Goal: Information Seeking & Learning: Learn about a topic

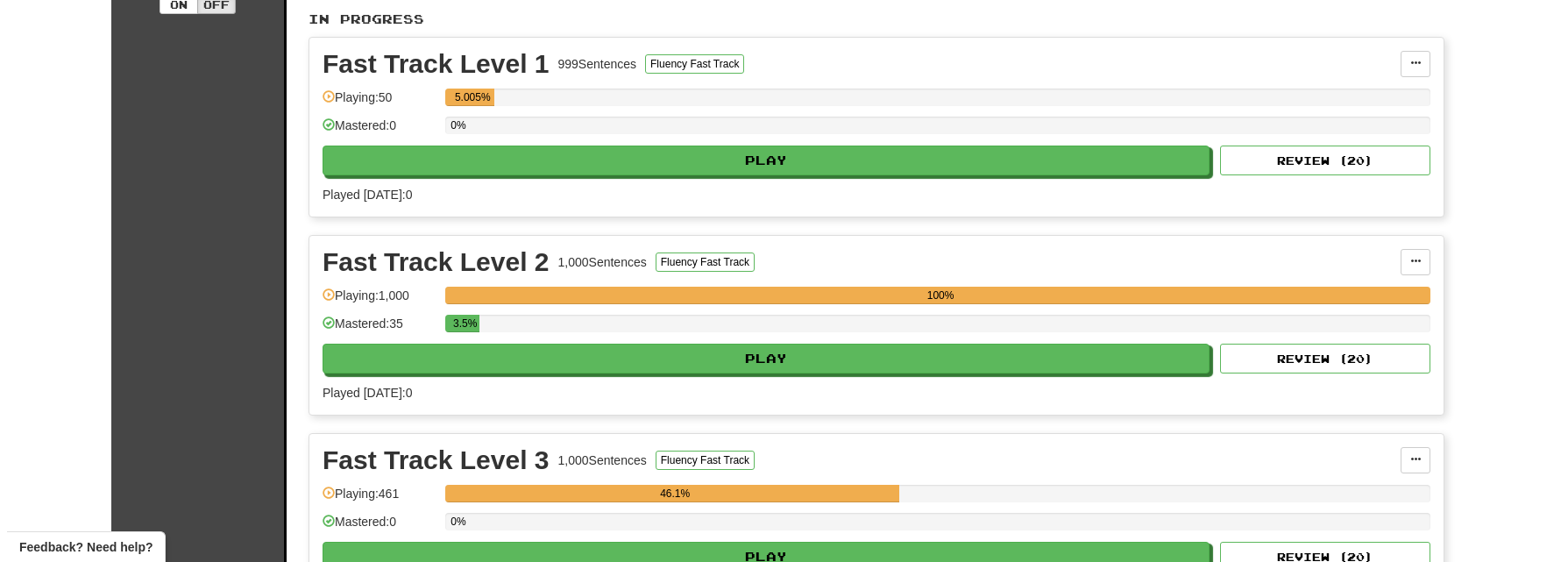
scroll to position [526, 0]
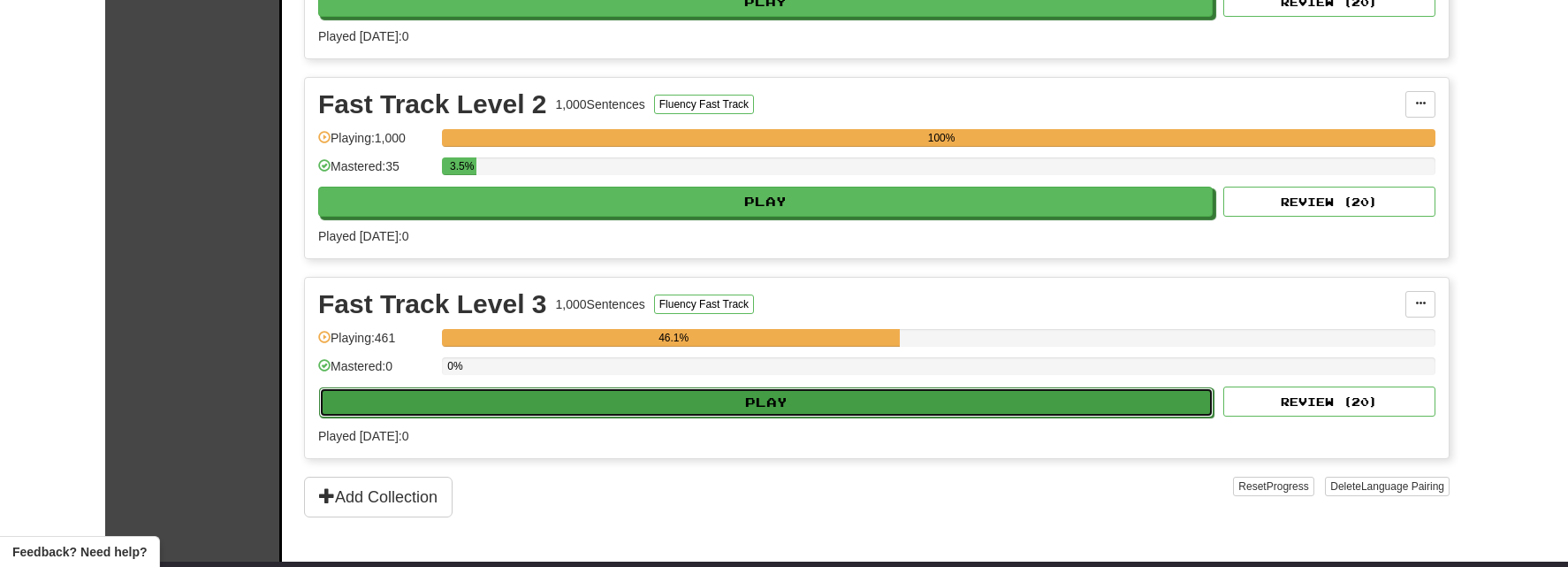
click at [658, 415] on button "Play" at bounding box center [766, 402] width 895 height 30
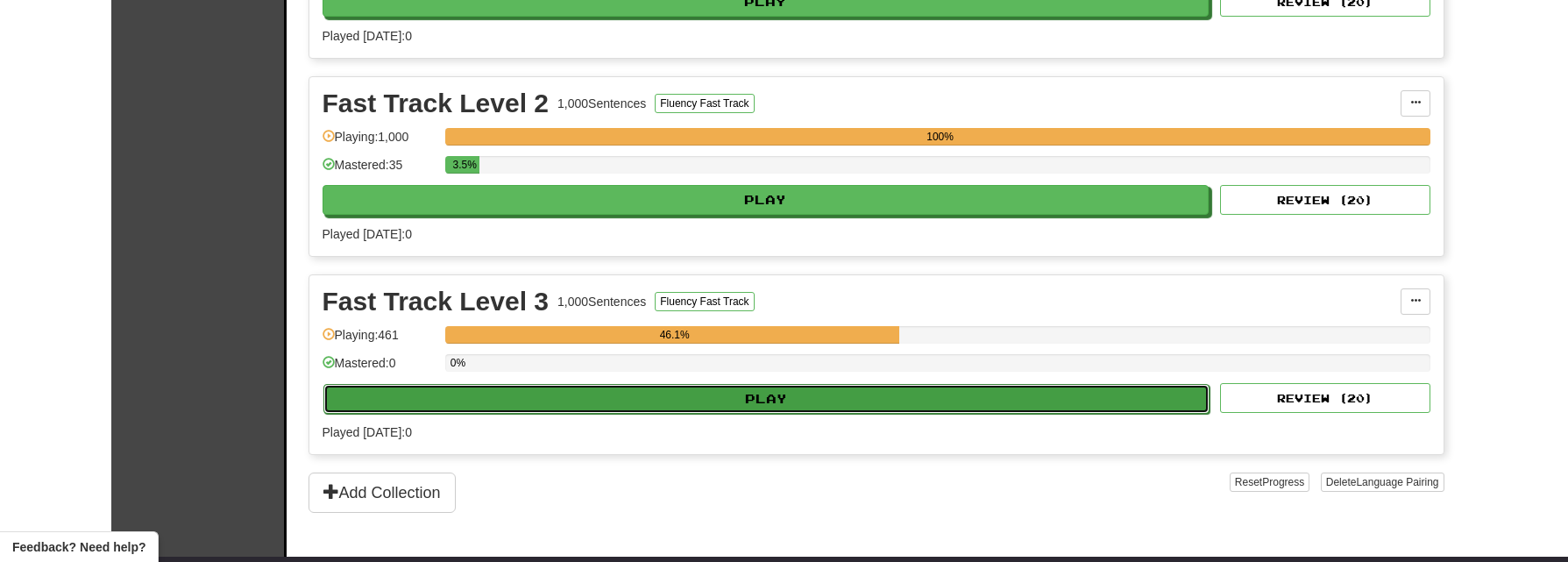
select select "**"
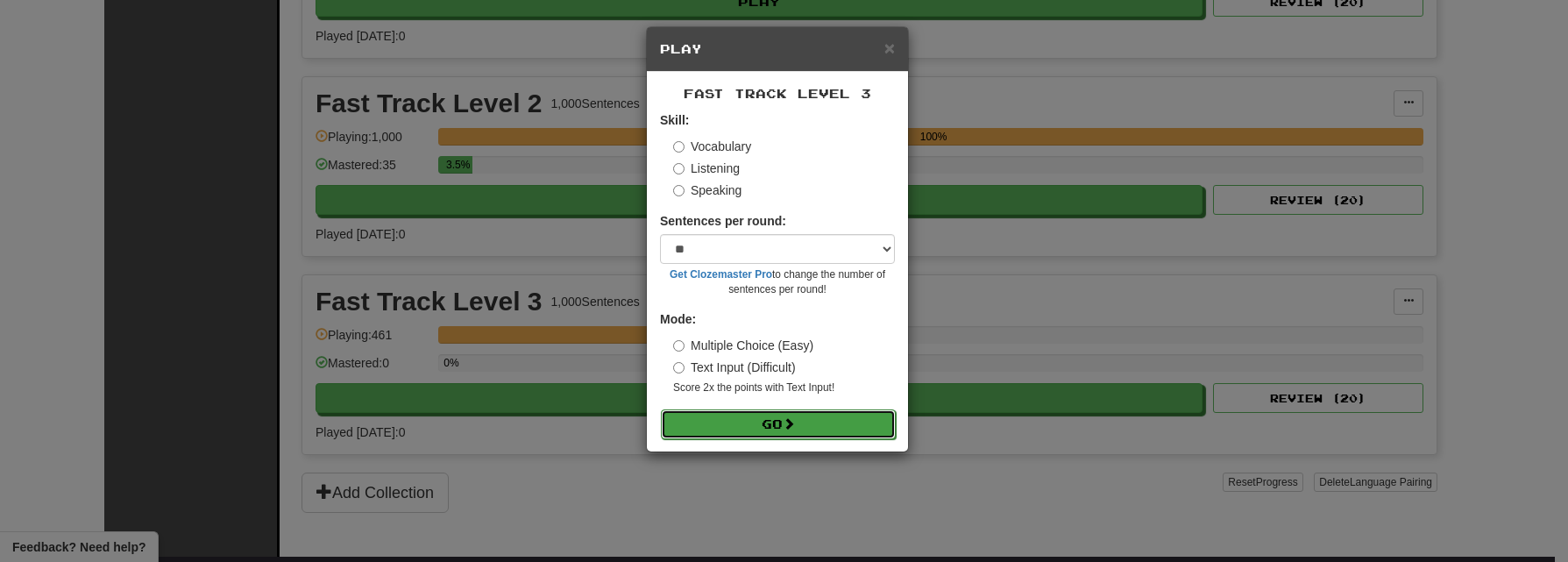
click at [715, 429] on button "Go" at bounding box center [777, 423] width 235 height 29
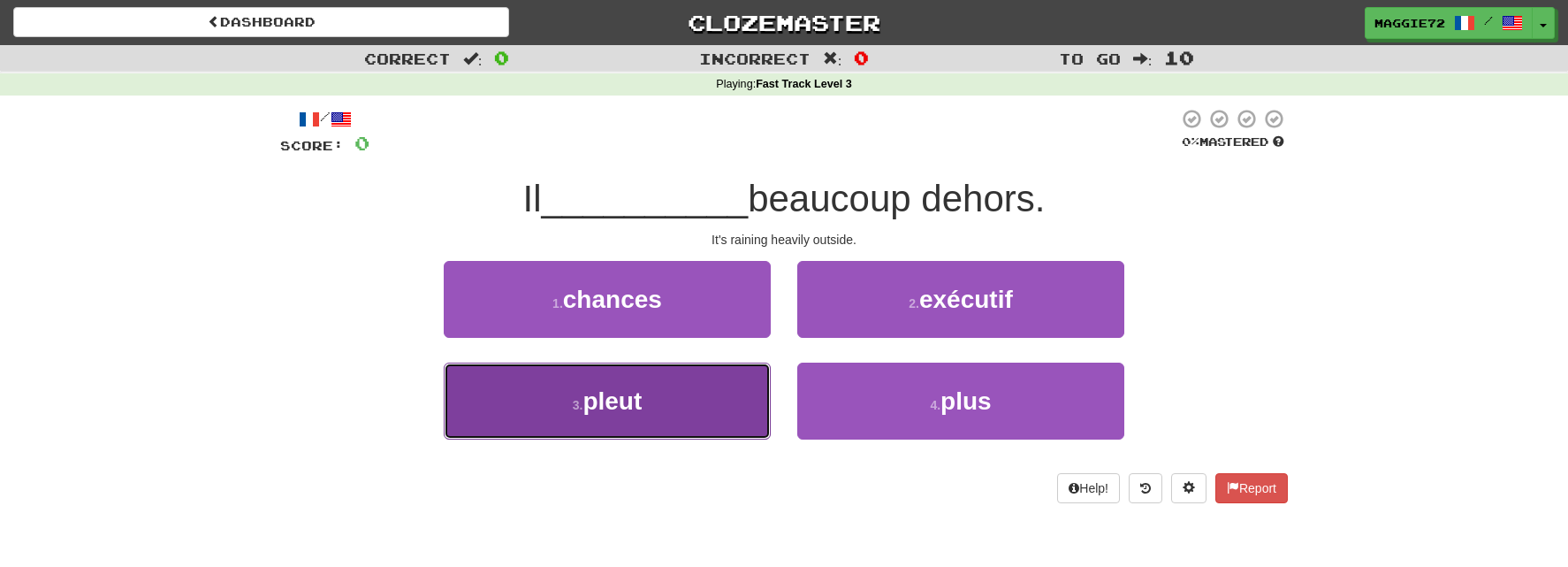
click at [713, 399] on button "3 . pleut" at bounding box center [608, 401] width 327 height 77
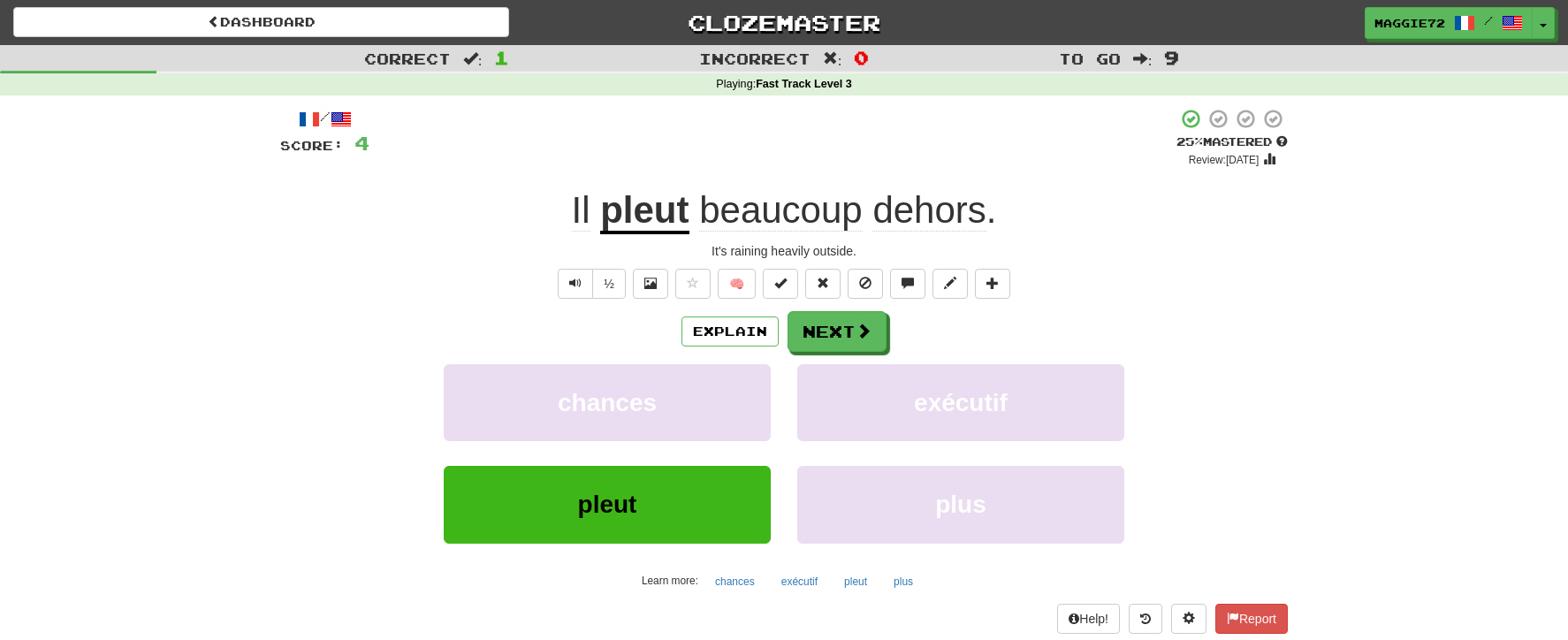
drag, startPoint x: 76, startPoint y: 134, endPoint x: 92, endPoint y: 53, distance: 82.6
click at [76, 134] on div "Correct : 1 Incorrect : 0 To go : 9 Playing : Fast Track Level 3 / Score: 4 + 4…" at bounding box center [784, 351] width 1568 height 613
click at [837, 330] on button "Next" at bounding box center [839, 332] width 99 height 41
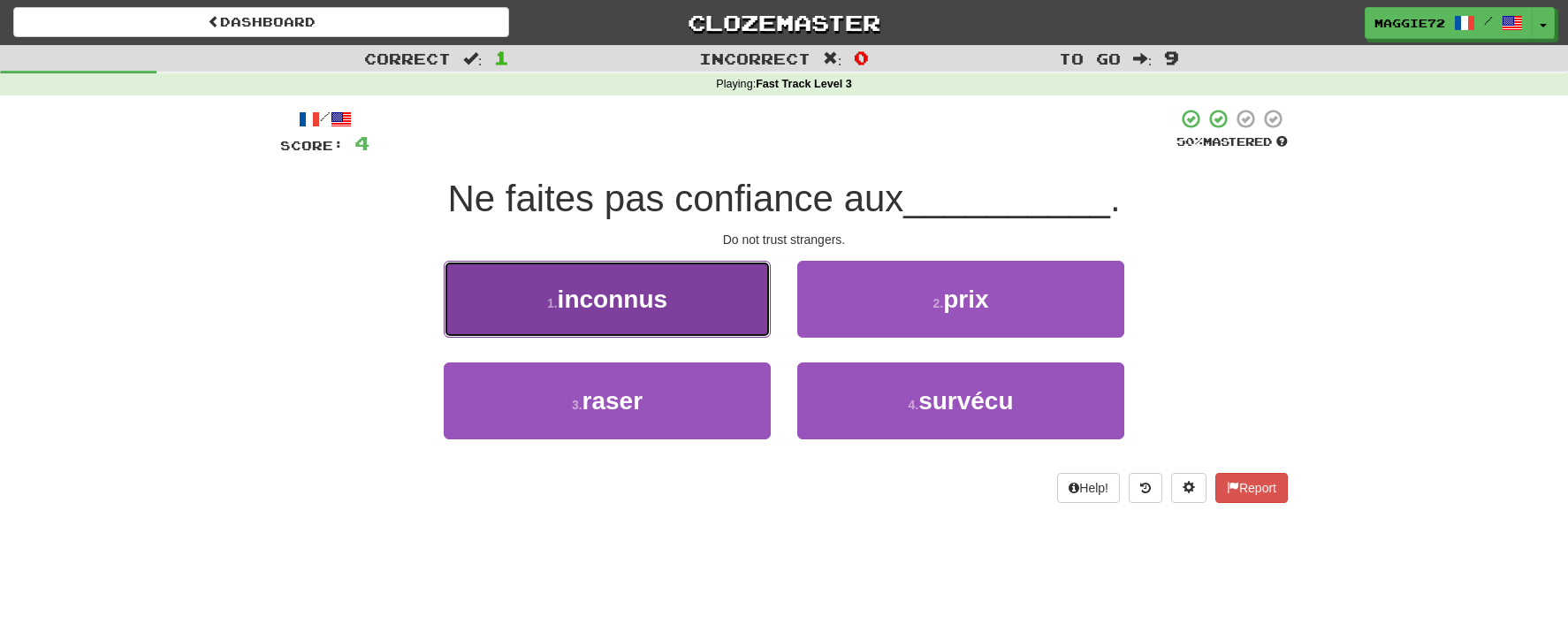
click at [645, 316] on button "1 . inconnus" at bounding box center [608, 299] width 327 height 77
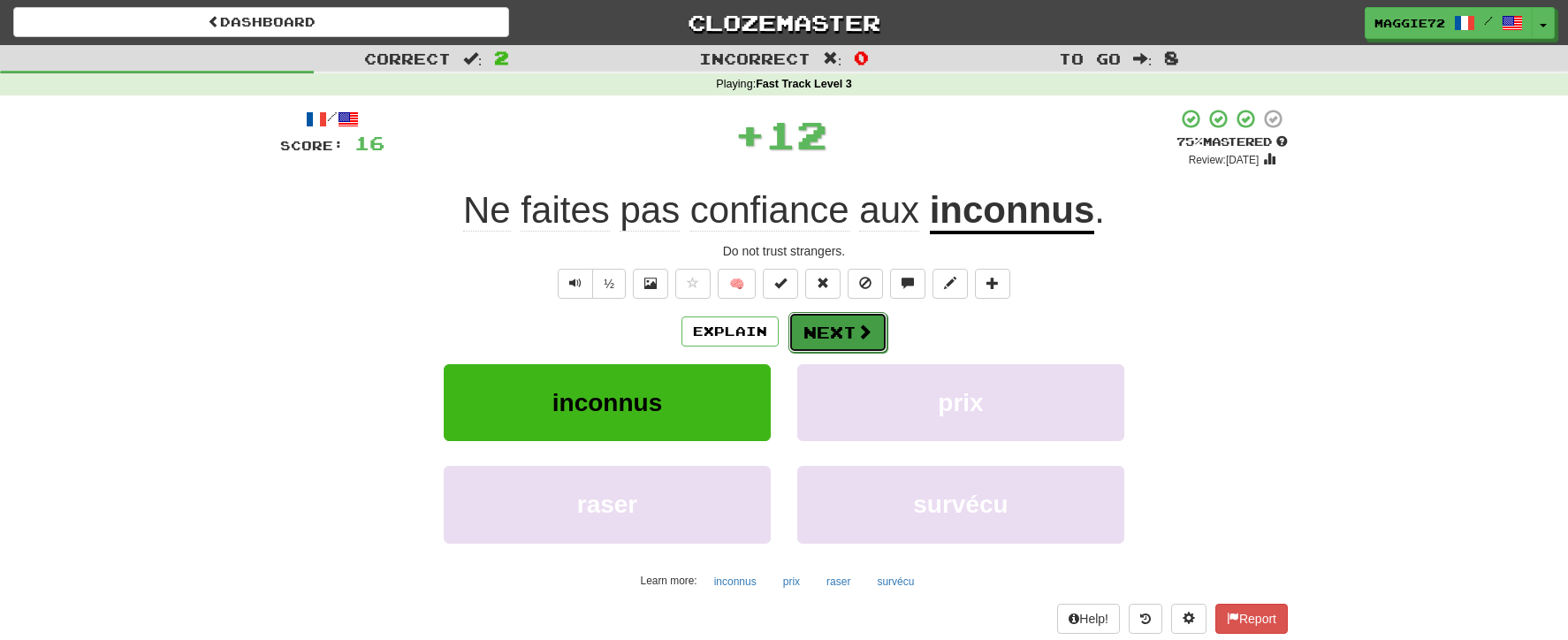
click at [845, 335] on button "Next" at bounding box center [839, 332] width 99 height 41
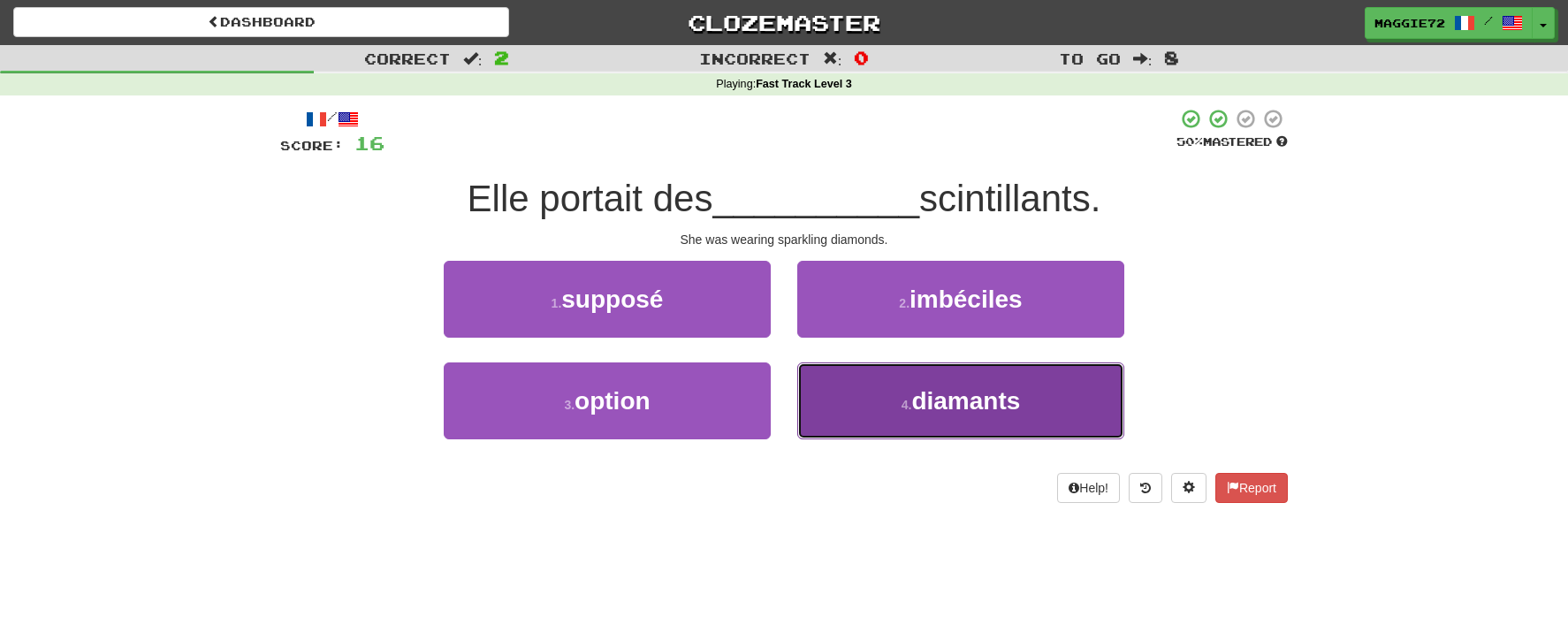
click at [887, 389] on button "4 . diamants" at bounding box center [960, 401] width 327 height 77
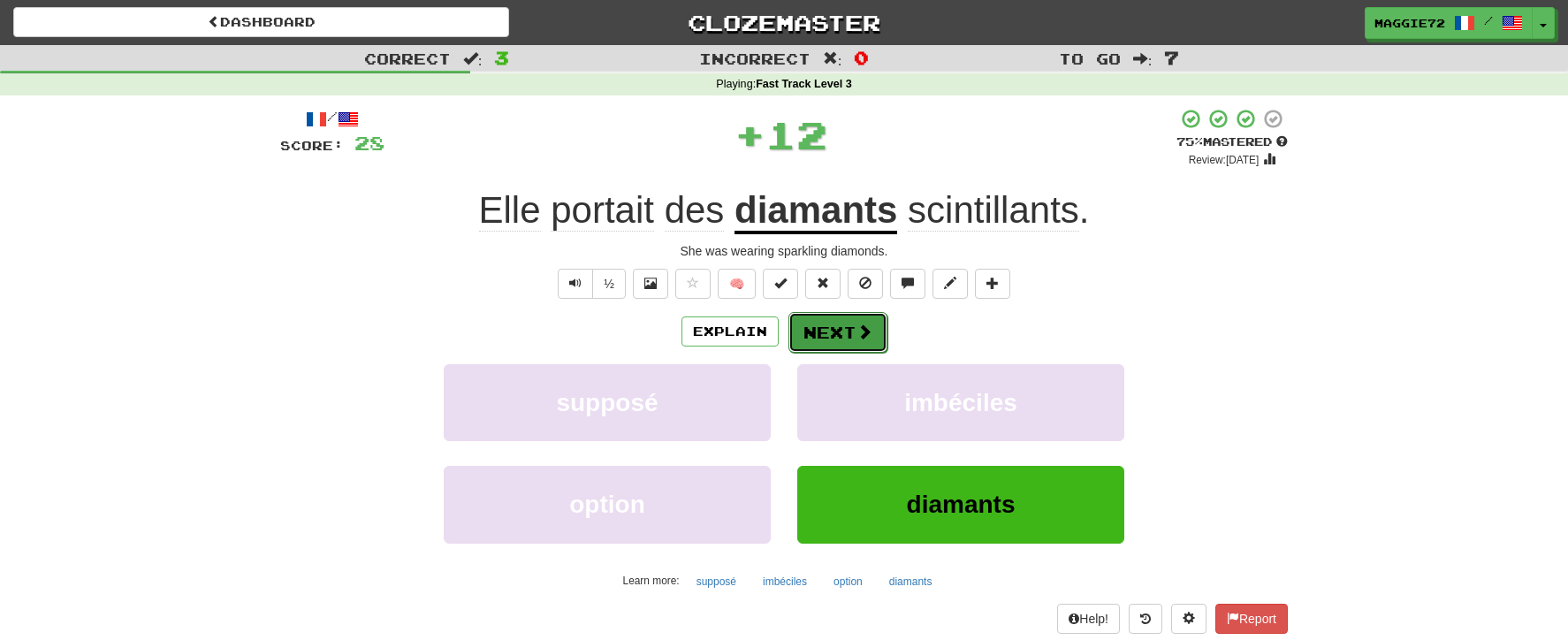
click at [823, 339] on button "Next" at bounding box center [839, 332] width 99 height 41
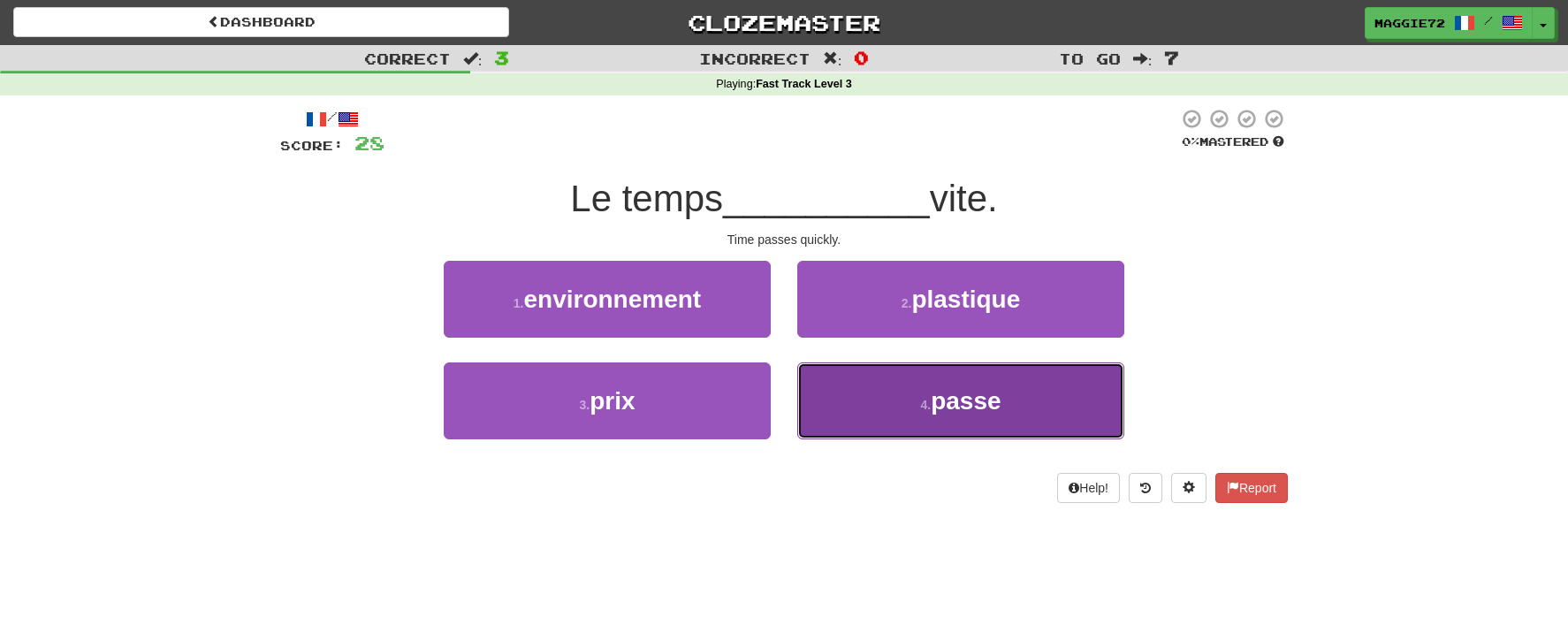
click at [912, 415] on button "4 . passe" at bounding box center [960, 401] width 327 height 77
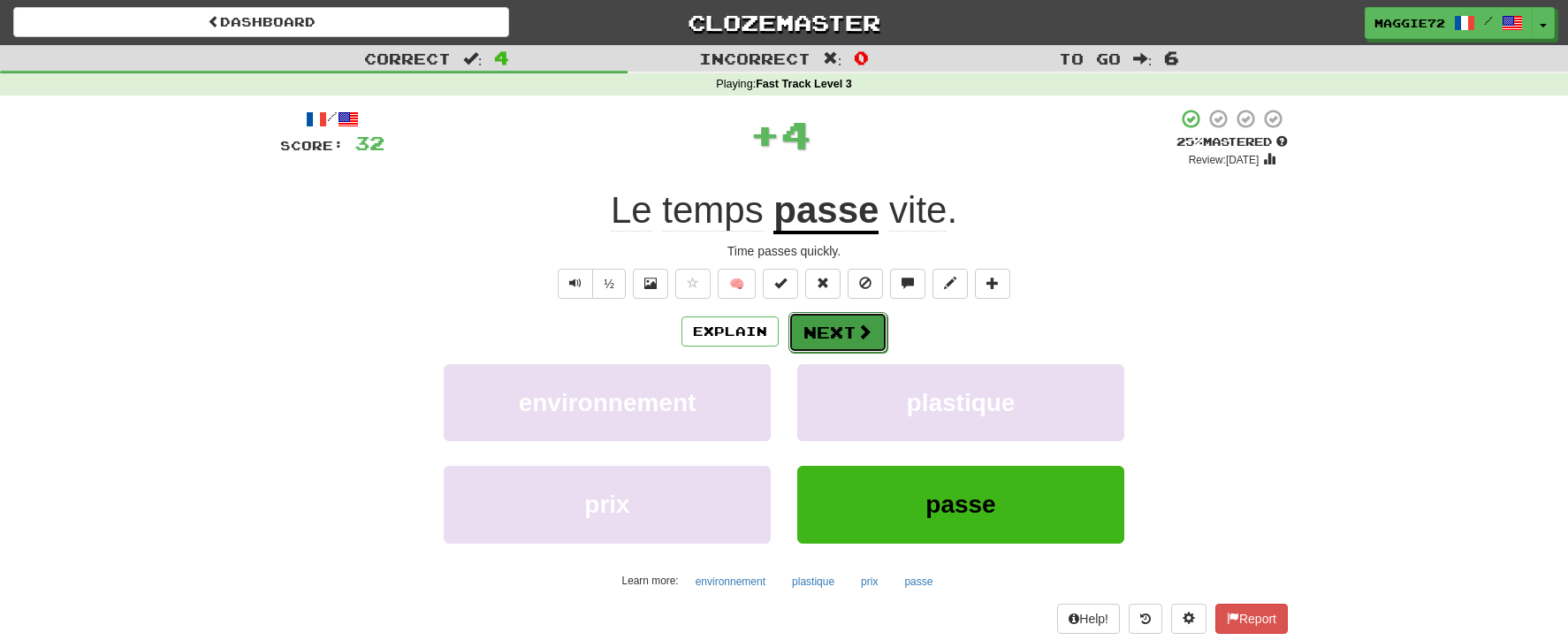
click at [824, 325] on button "Next" at bounding box center [839, 332] width 99 height 41
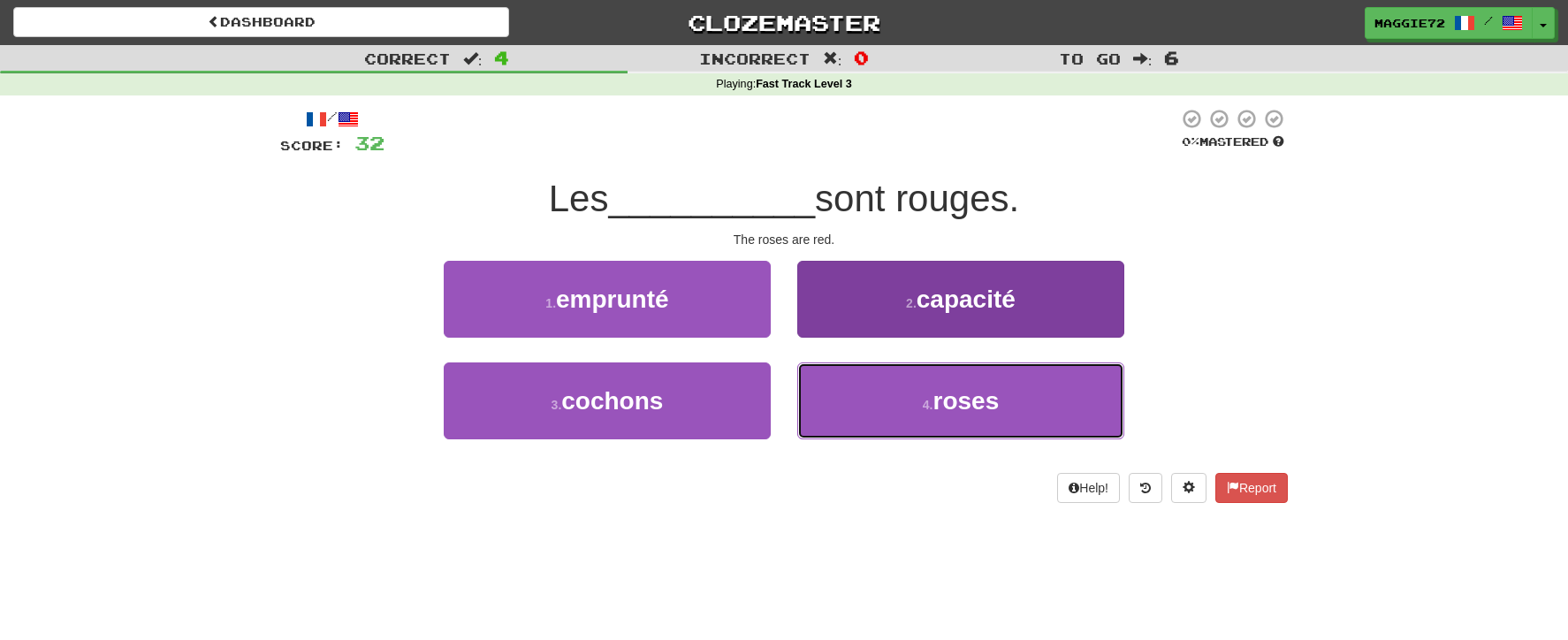
click at [908, 407] on button "4 . roses" at bounding box center [960, 401] width 327 height 77
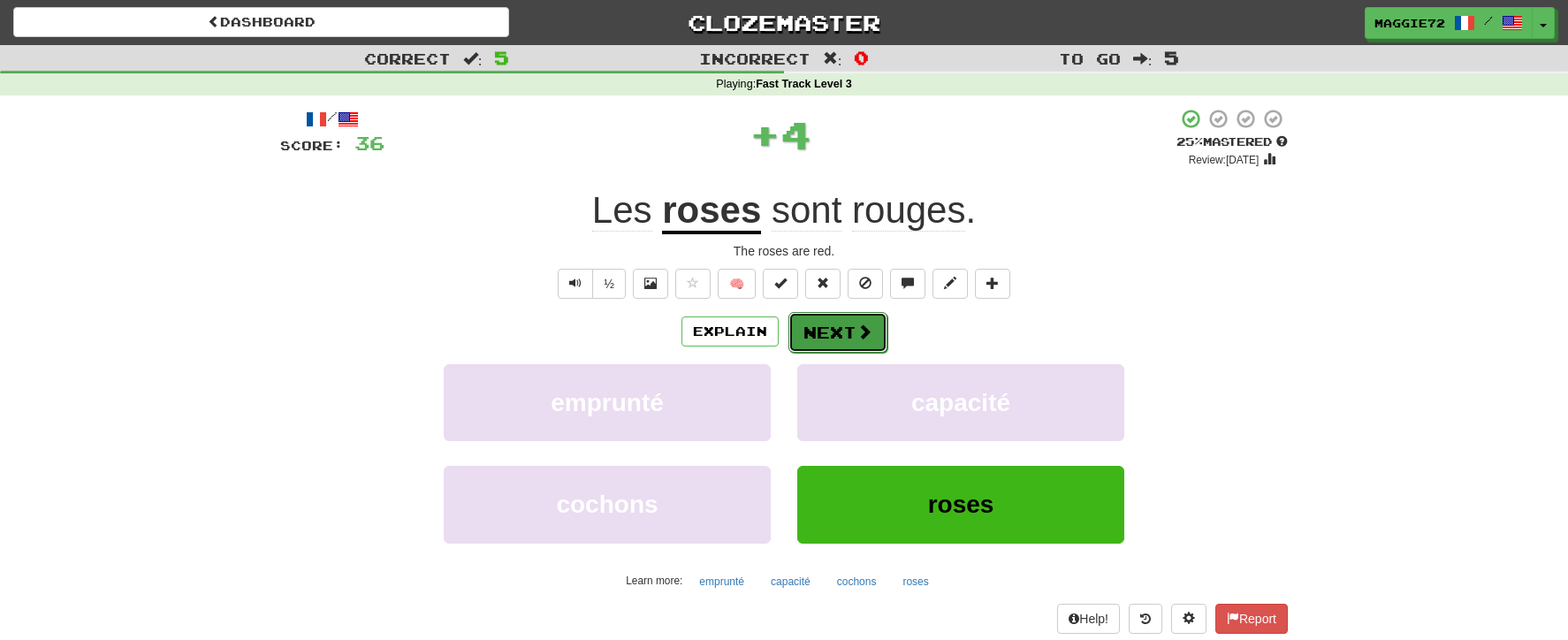
click at [818, 339] on button "Next" at bounding box center [839, 332] width 99 height 41
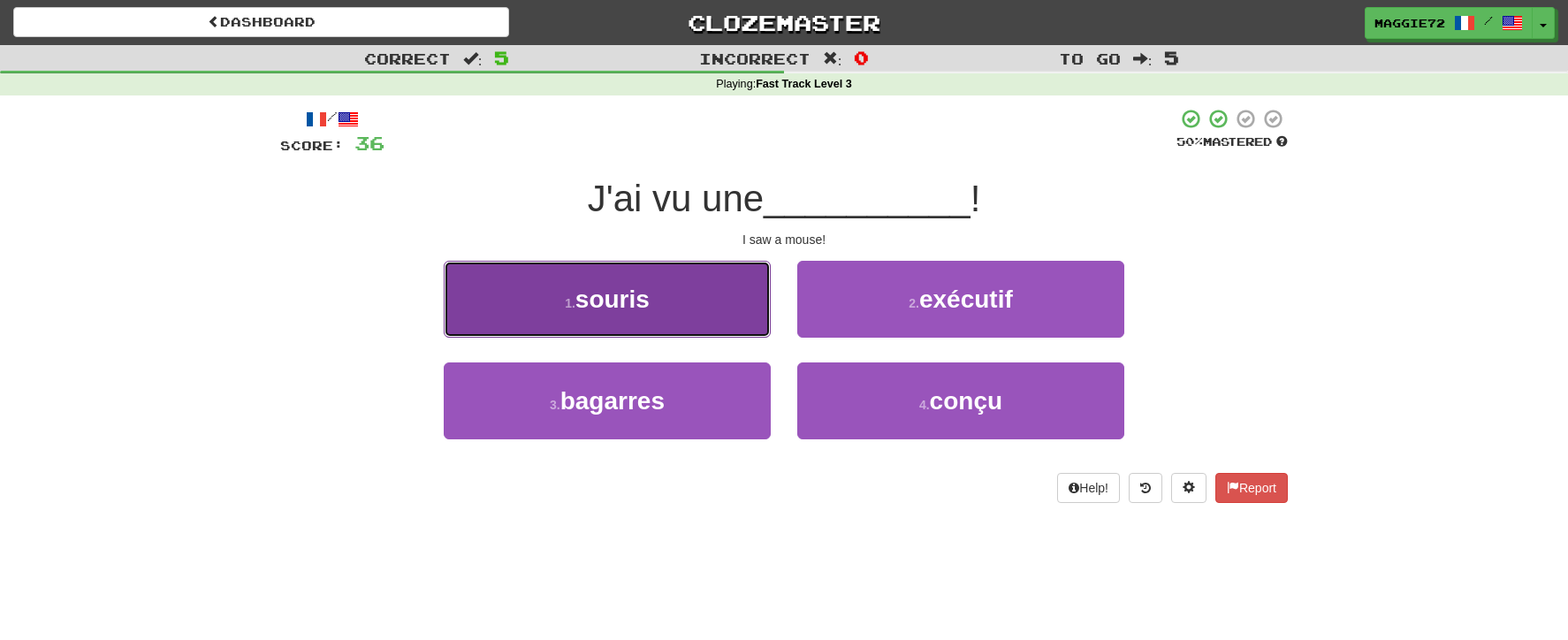
click at [657, 298] on button "1 . souris" at bounding box center [608, 299] width 327 height 77
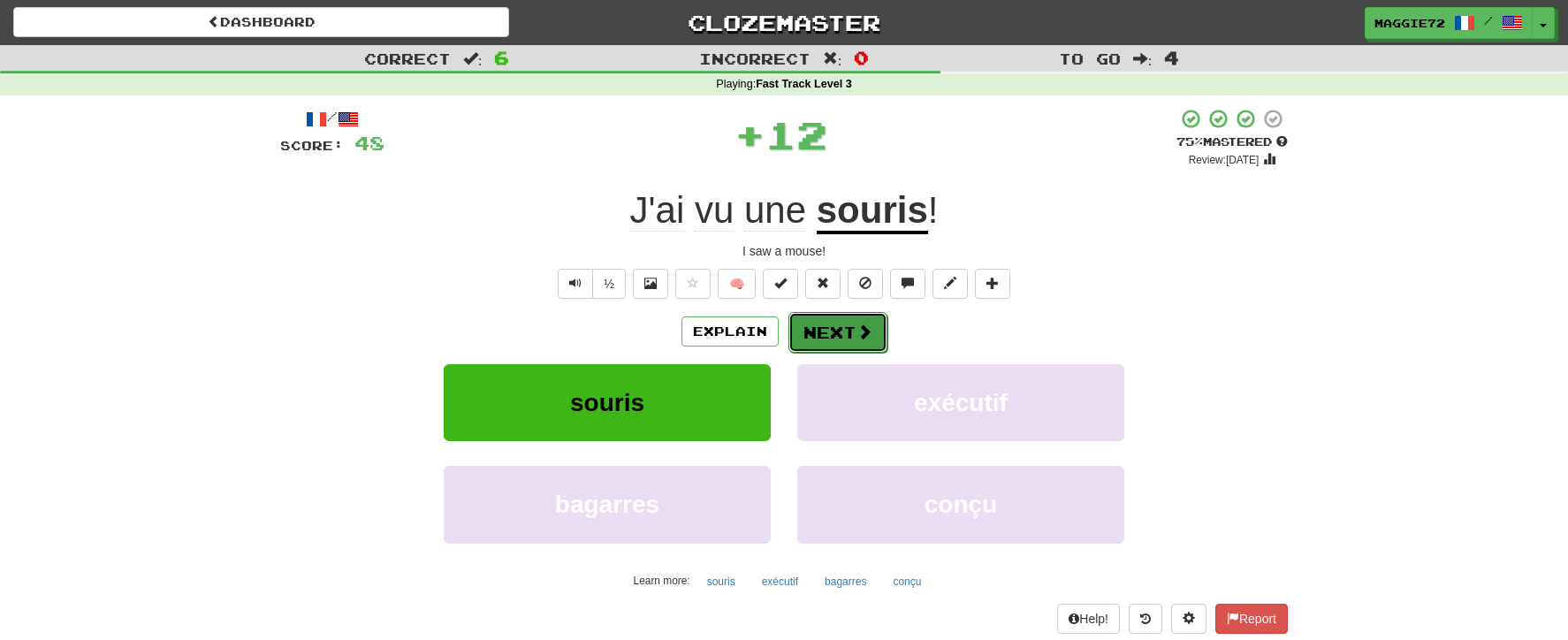
click at [851, 340] on button "Next" at bounding box center [839, 332] width 99 height 41
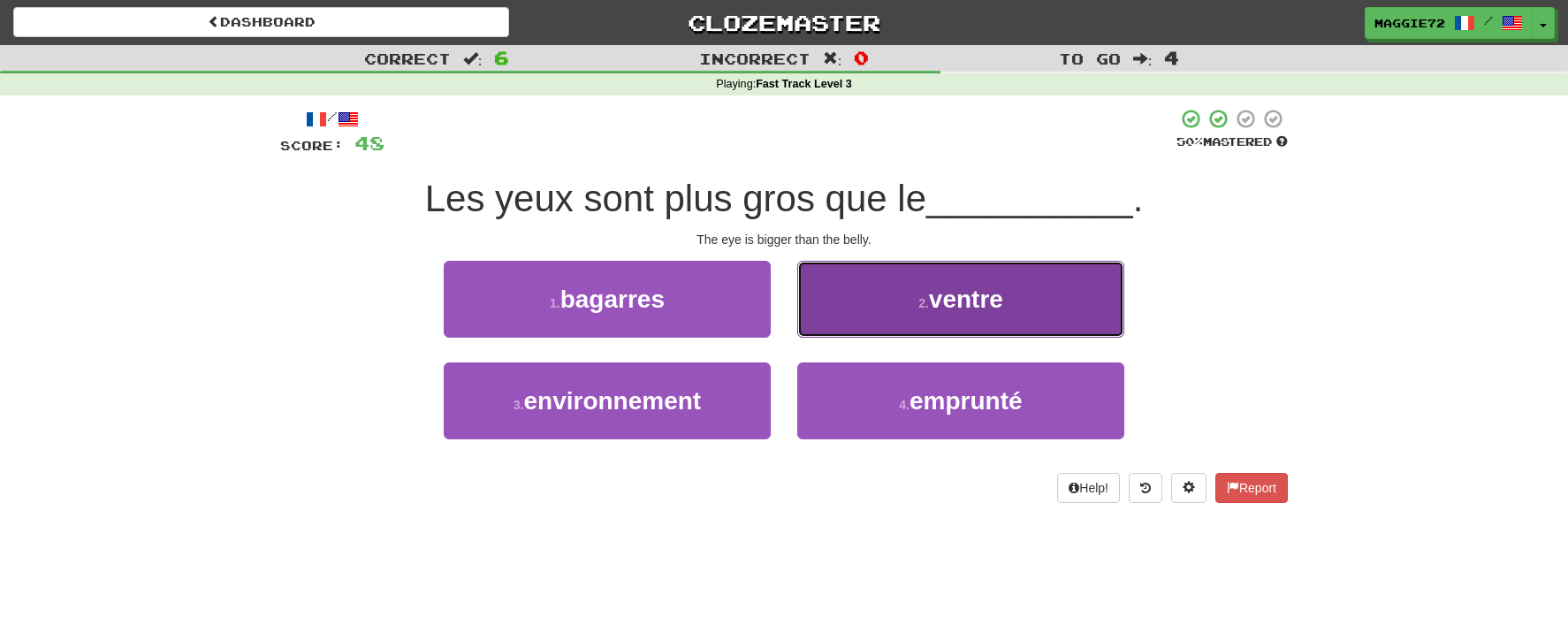
click at [899, 327] on button "2 . ventre" at bounding box center [960, 299] width 327 height 77
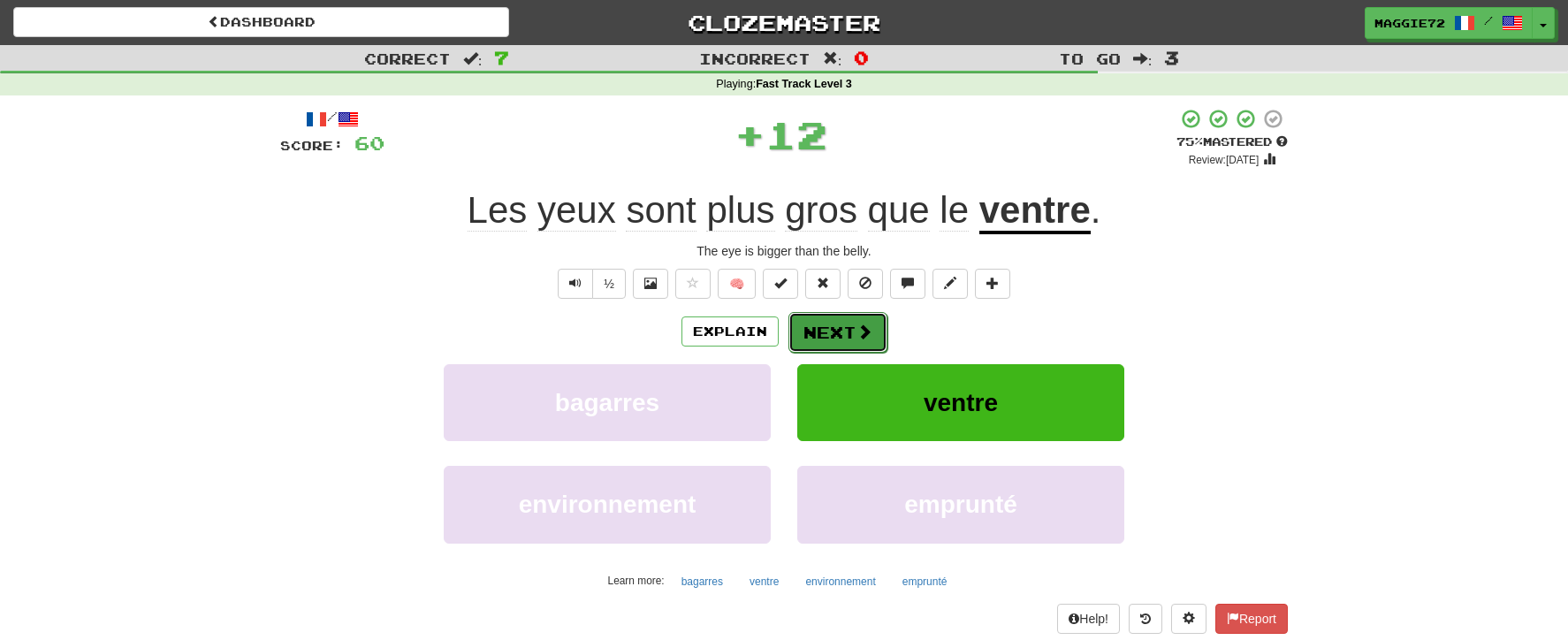
click at [815, 335] on button "Next" at bounding box center [839, 332] width 99 height 41
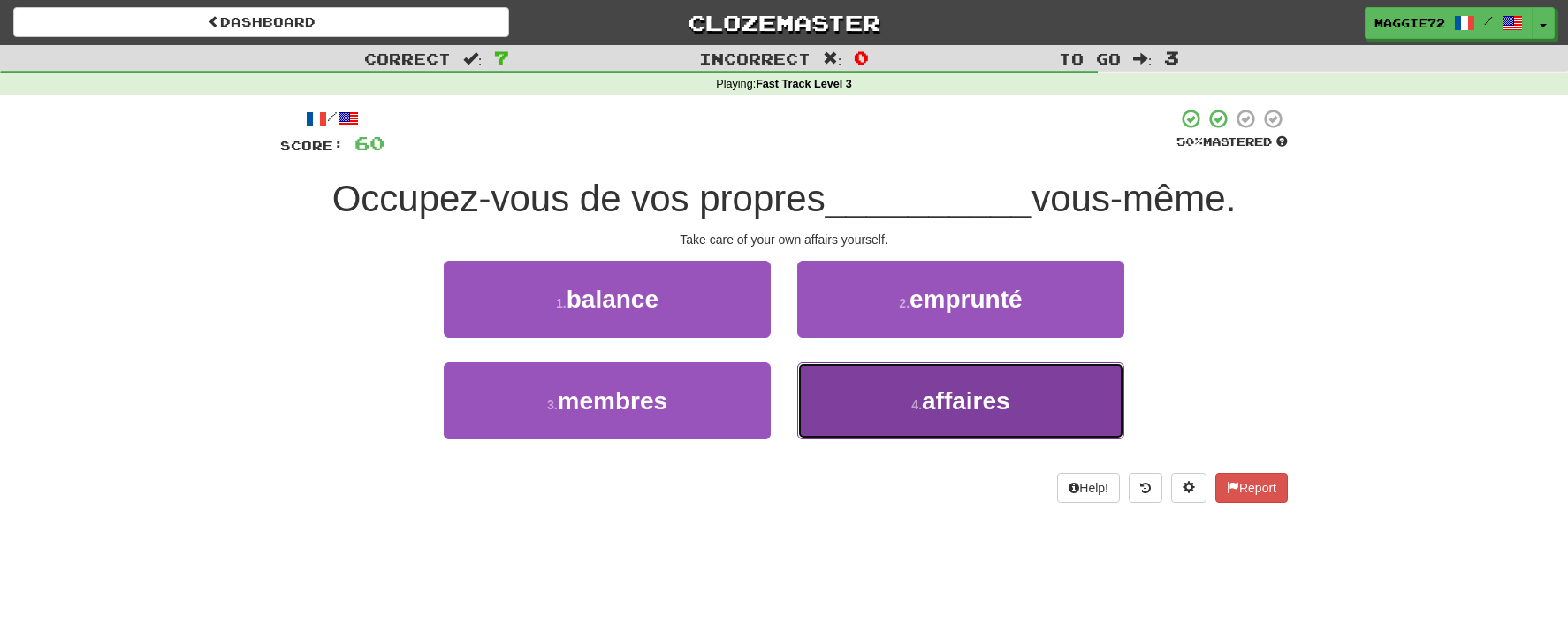
click at [887, 395] on button "4 . affaires" at bounding box center [960, 401] width 327 height 77
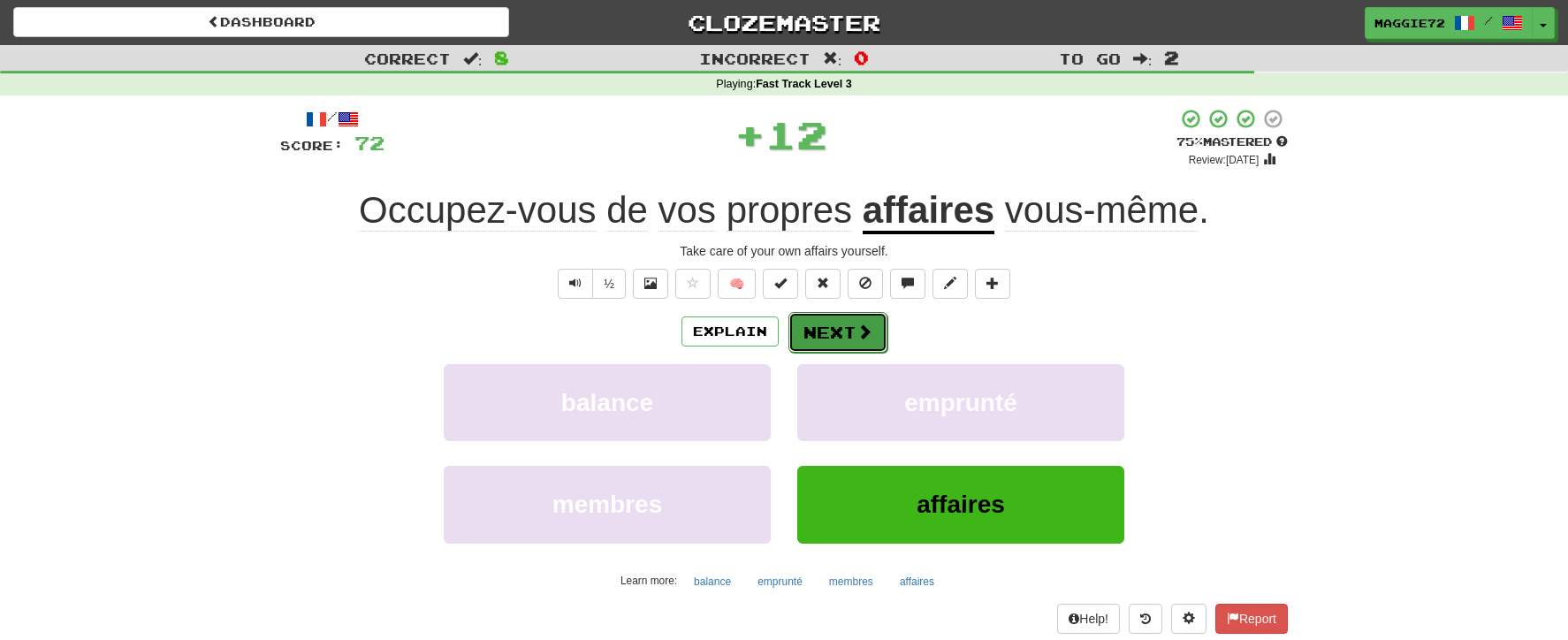
click at [834, 325] on button "Next" at bounding box center [839, 332] width 99 height 41
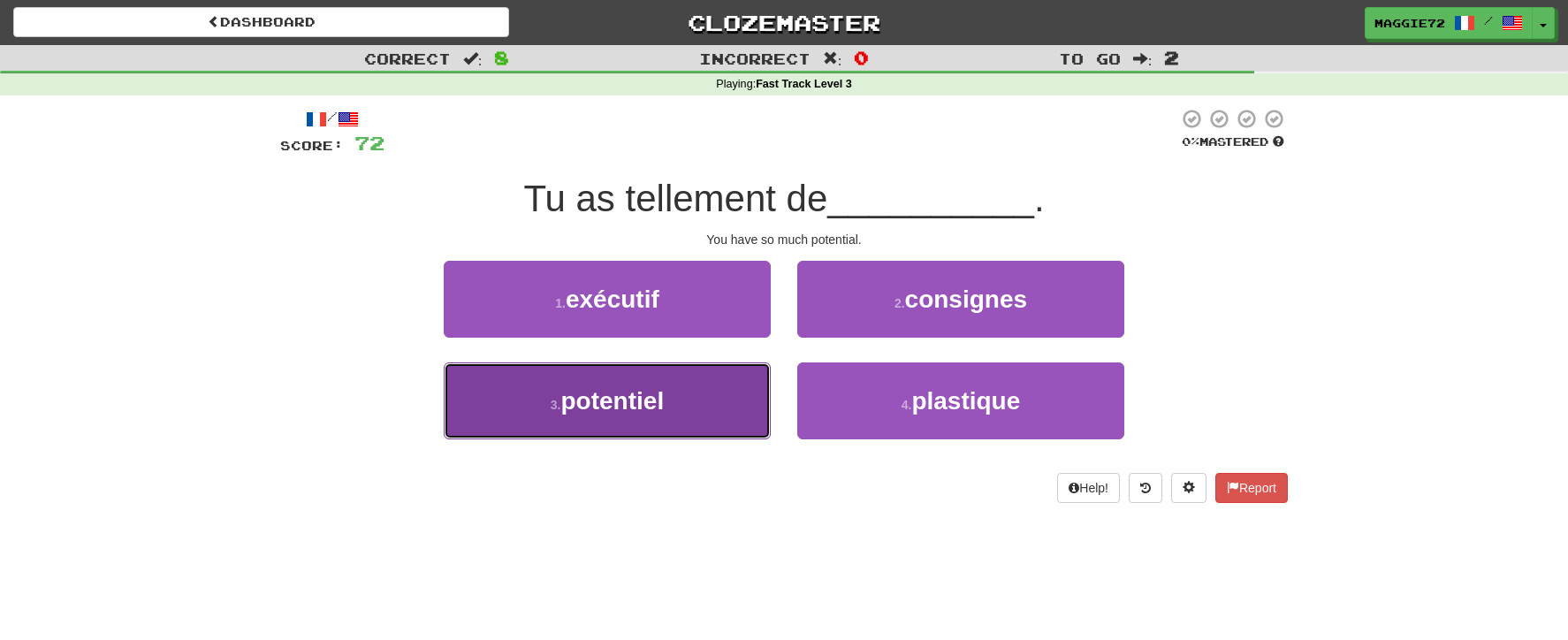
click at [697, 371] on button "3 . potentiel" at bounding box center [608, 401] width 327 height 77
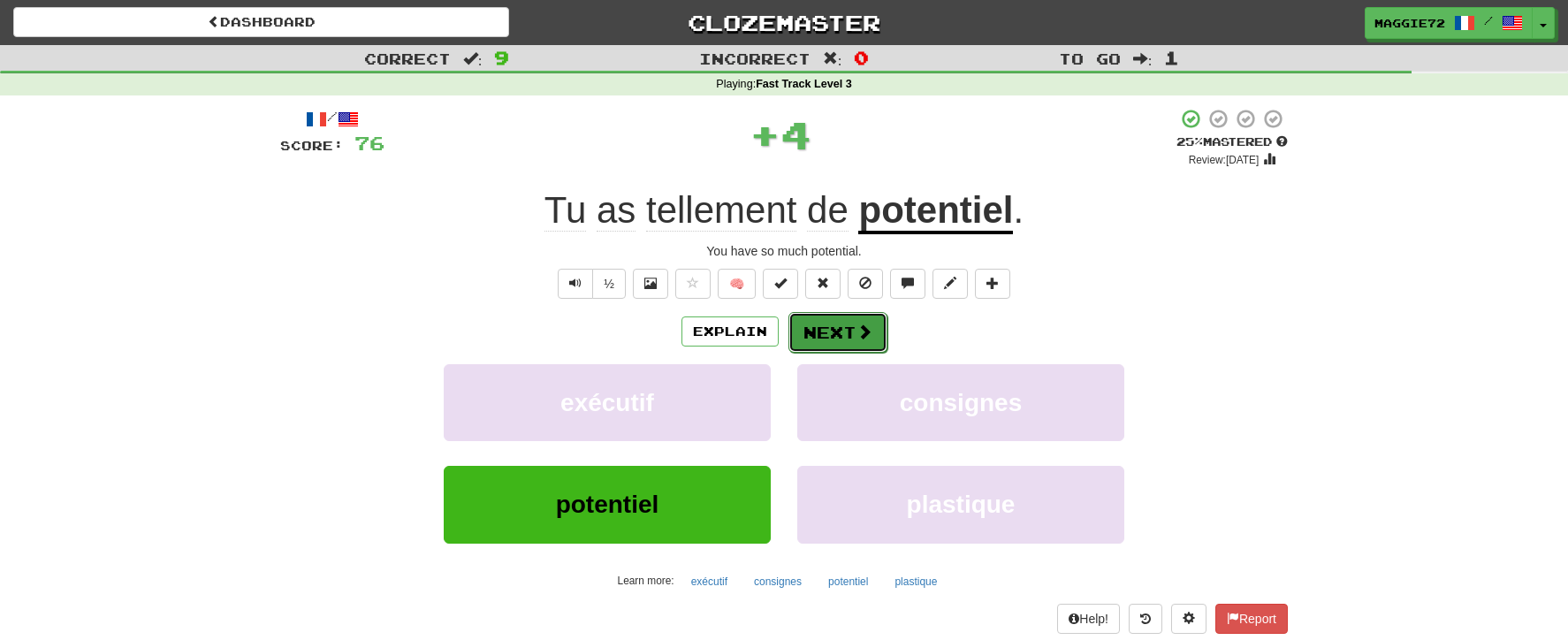
click at [854, 323] on button "Next" at bounding box center [839, 332] width 99 height 41
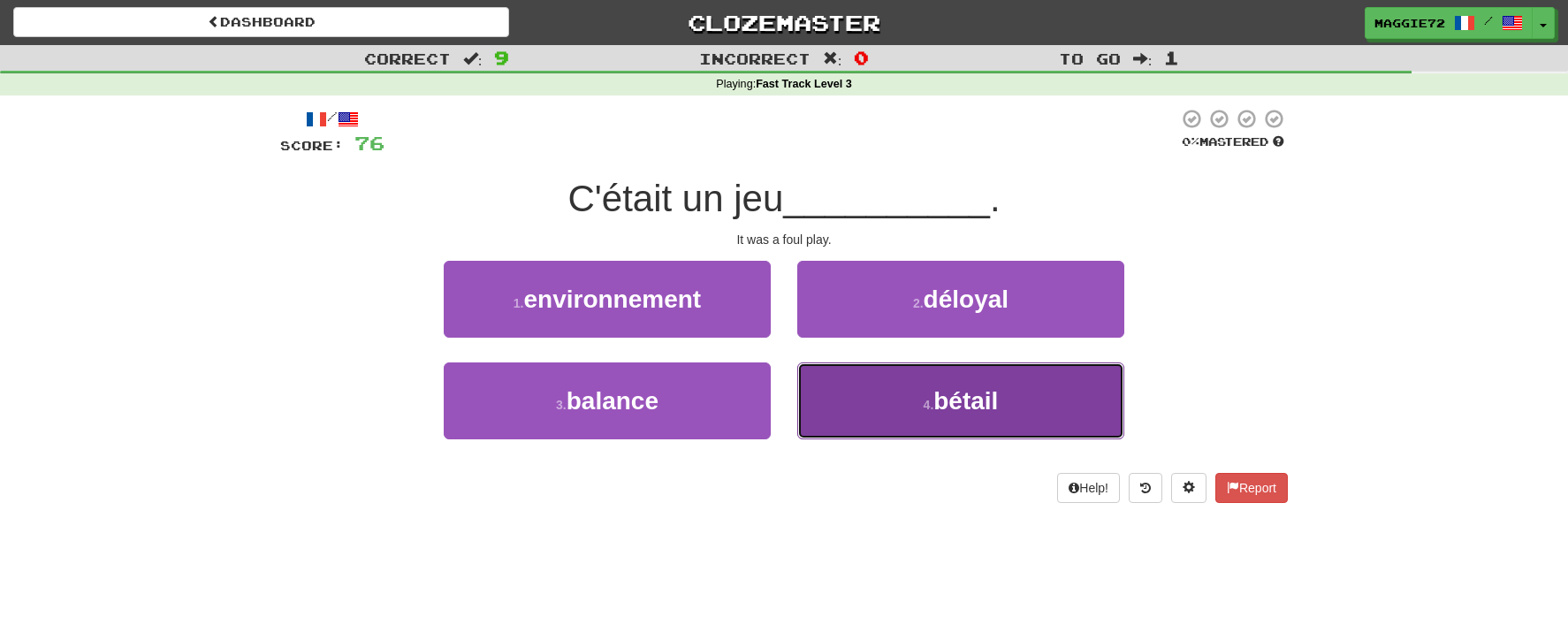
click at [908, 405] on button "4 . bétail" at bounding box center [960, 401] width 327 height 77
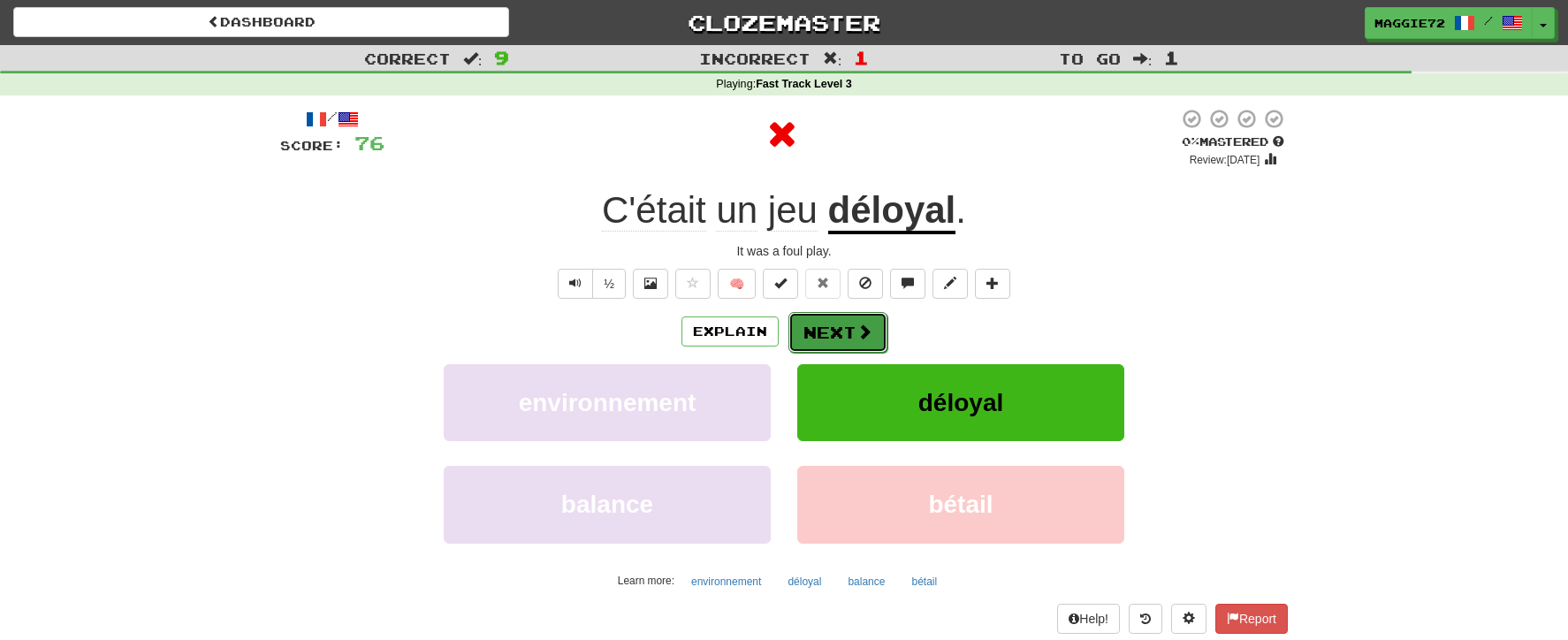
click at [841, 330] on button "Next" at bounding box center [839, 332] width 99 height 41
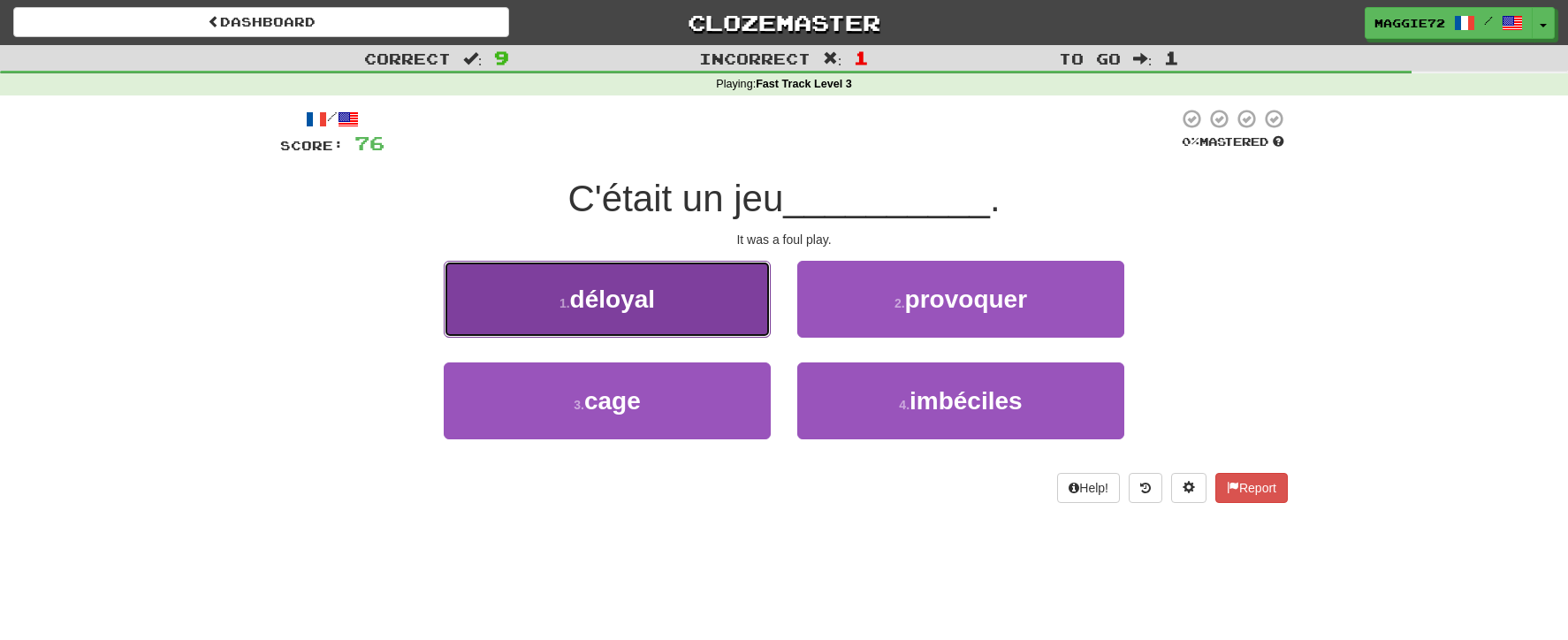
click at [654, 286] on span "déloyal" at bounding box center [613, 299] width 85 height 28
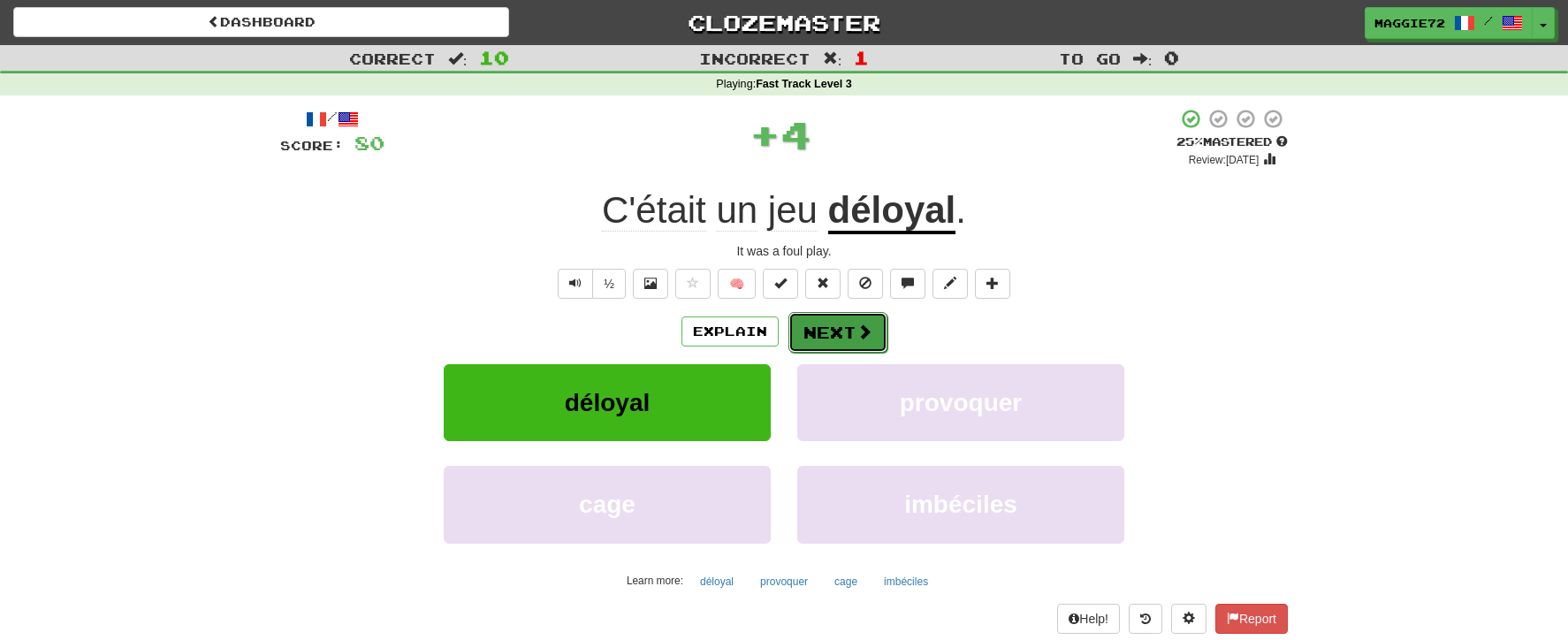
click at [847, 342] on button "Next" at bounding box center [839, 332] width 99 height 41
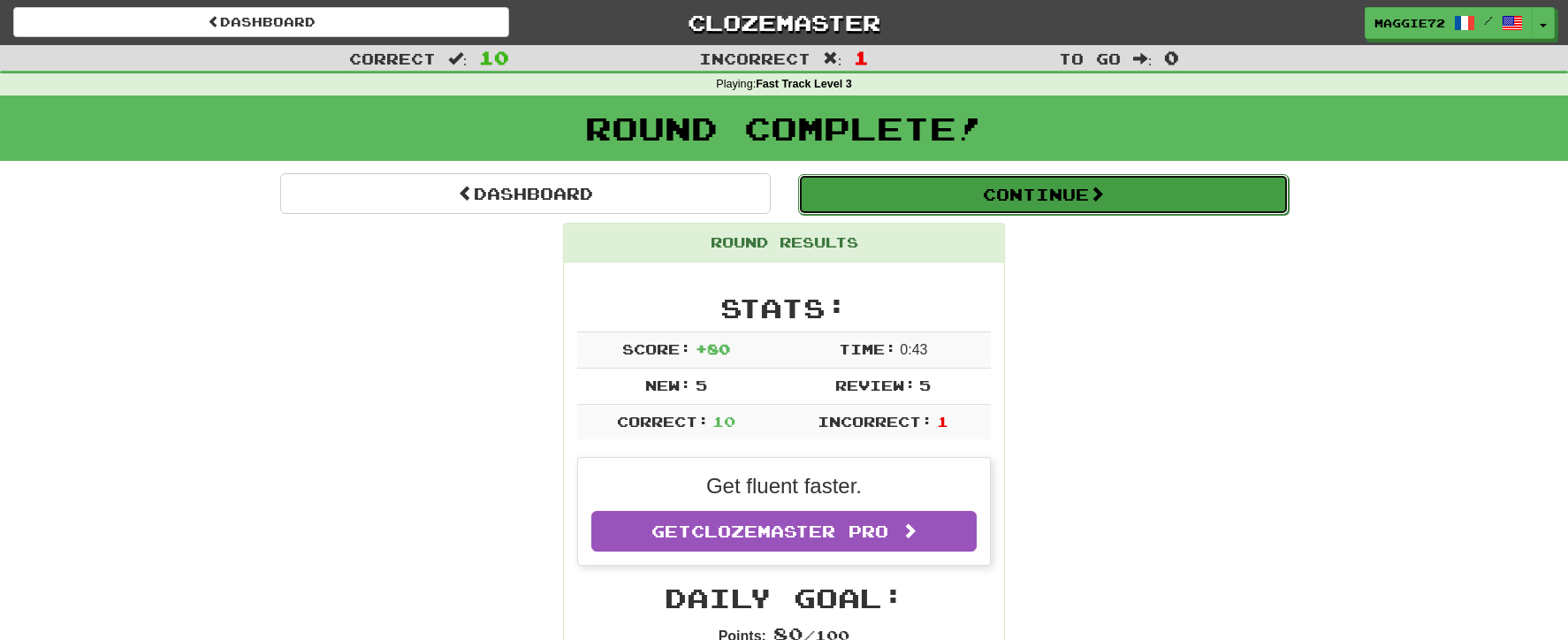
click at [949, 193] on button "Continue" at bounding box center [1043, 194] width 491 height 41
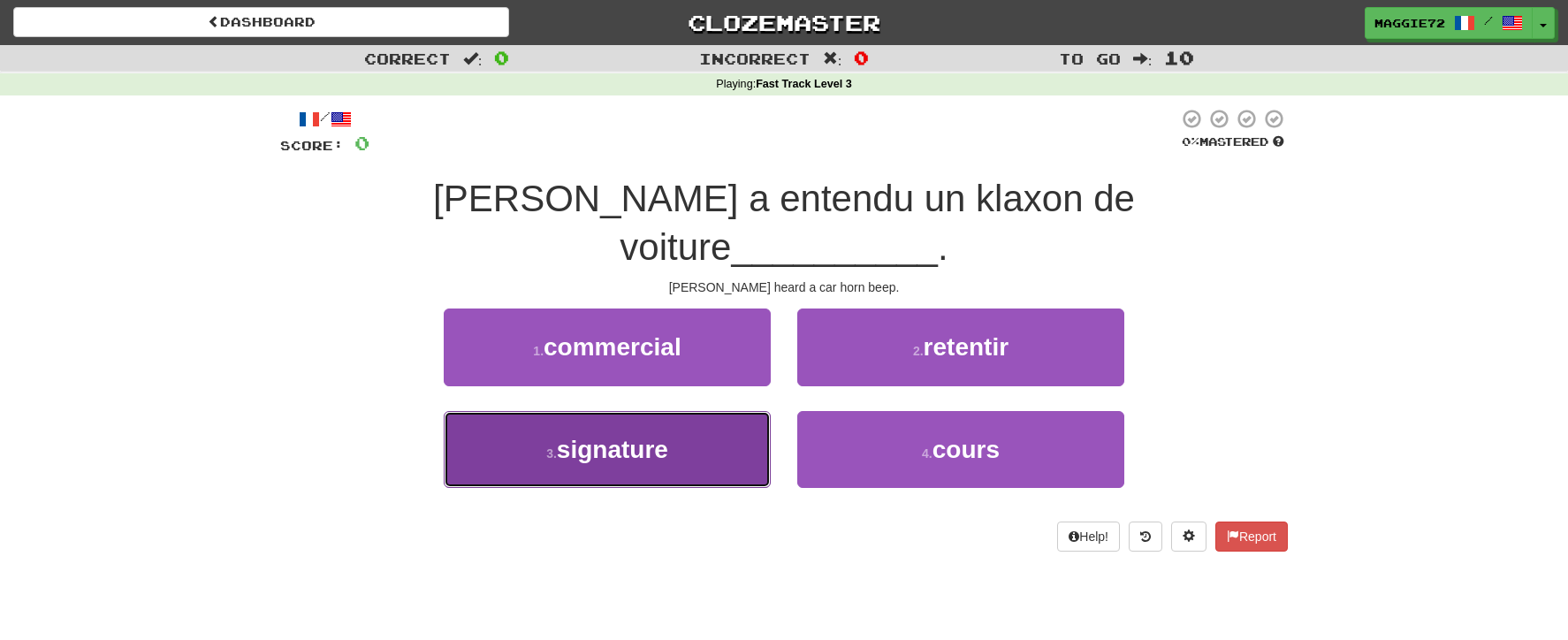
click at [657, 436] on span "signature" at bounding box center [613, 450] width 111 height 28
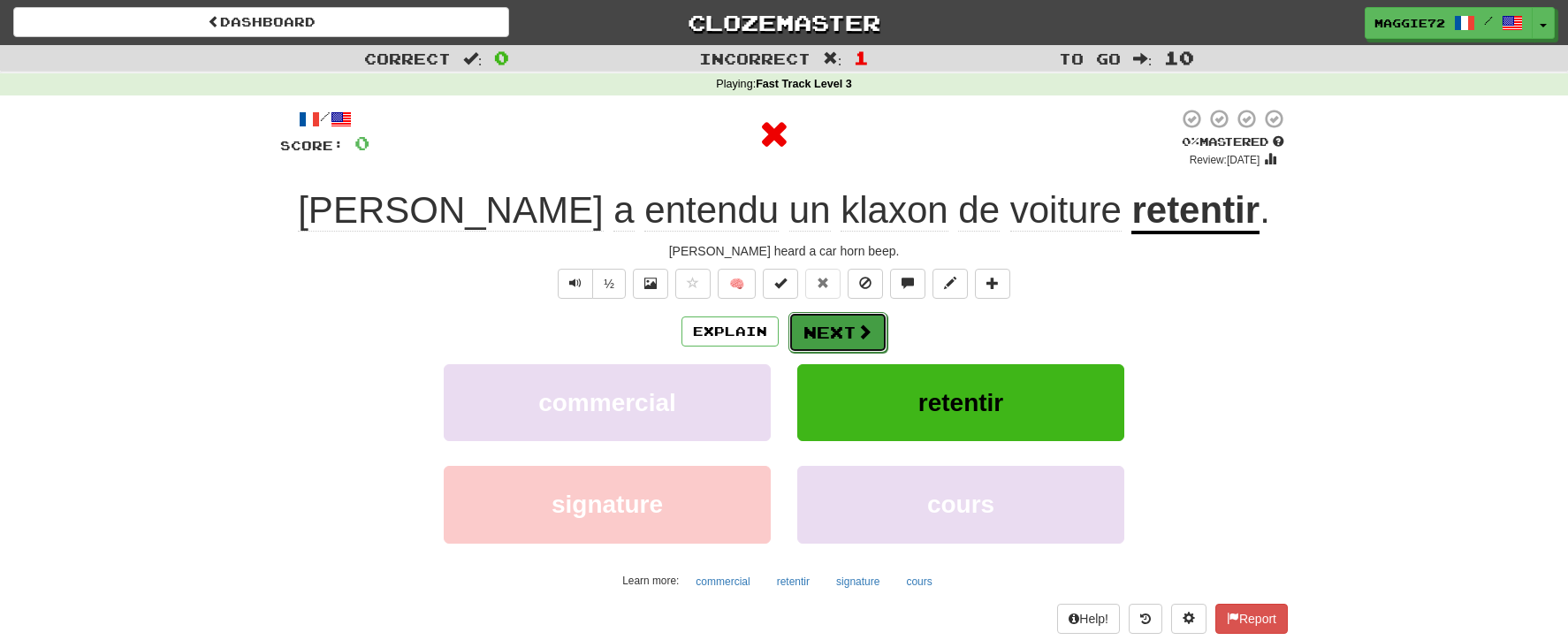
click at [828, 320] on button "Next" at bounding box center [839, 332] width 99 height 41
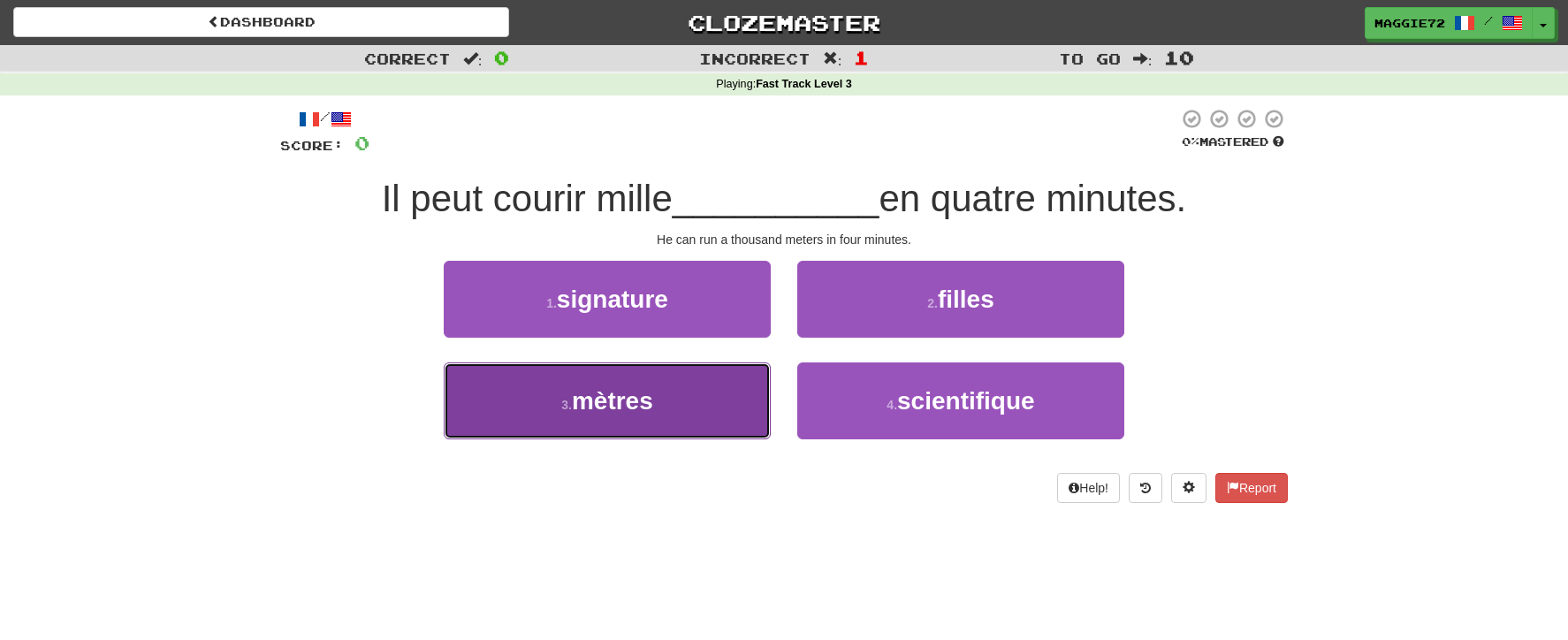
click at [749, 419] on button "3 . mètres" at bounding box center [608, 401] width 327 height 77
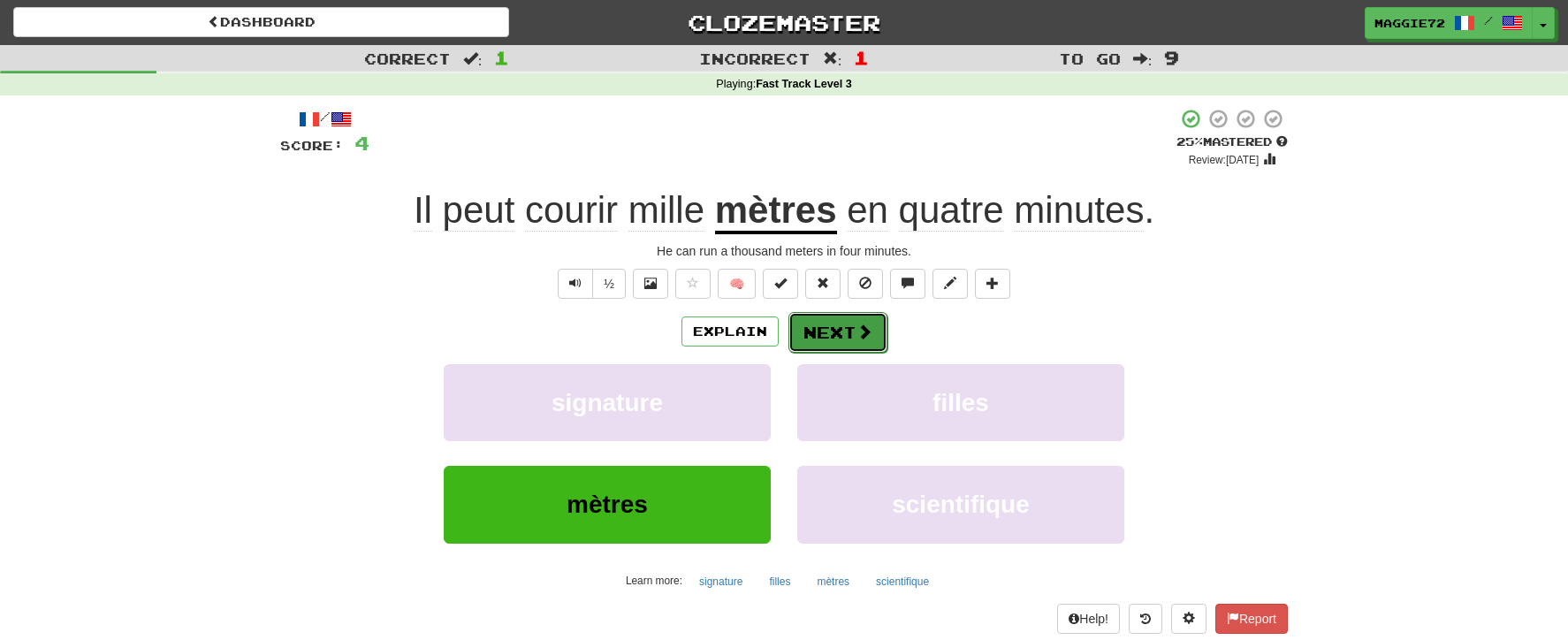
click at [831, 330] on button "Next" at bounding box center [839, 332] width 99 height 41
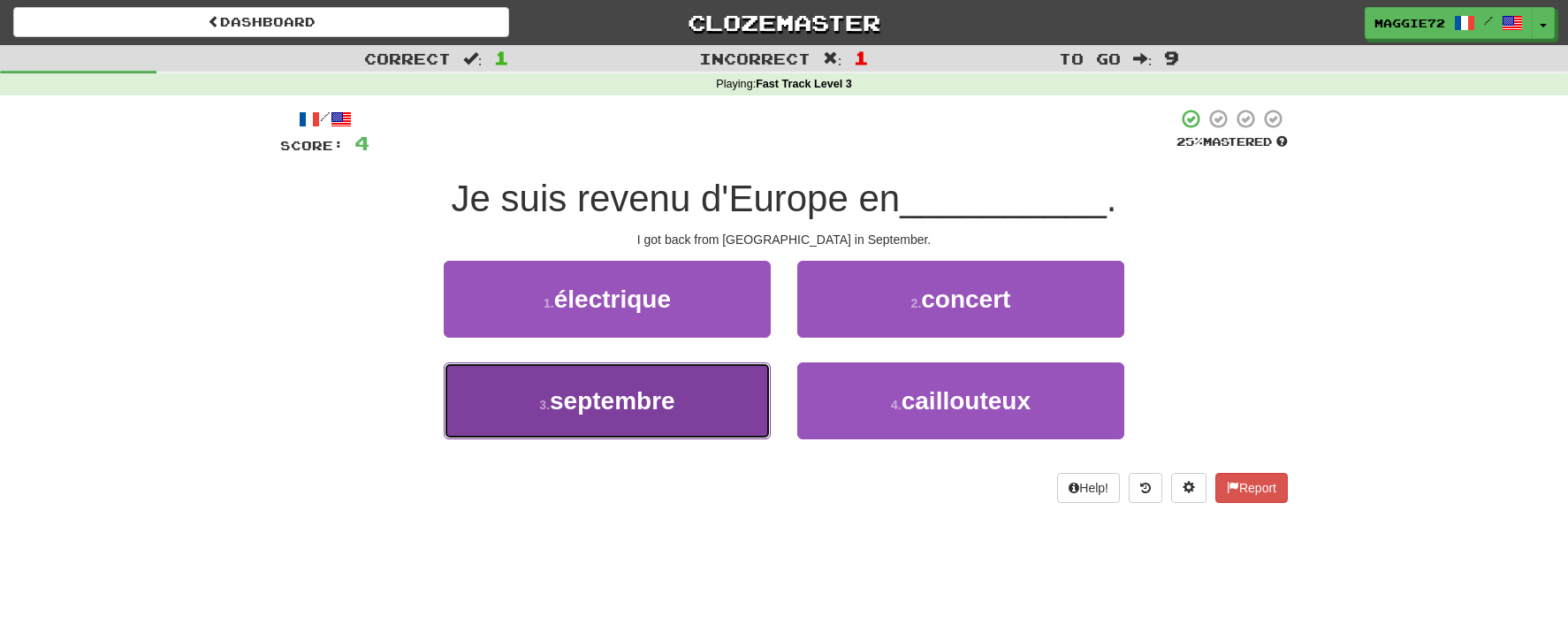
click at [722, 402] on button "3 . septembre" at bounding box center [608, 401] width 327 height 77
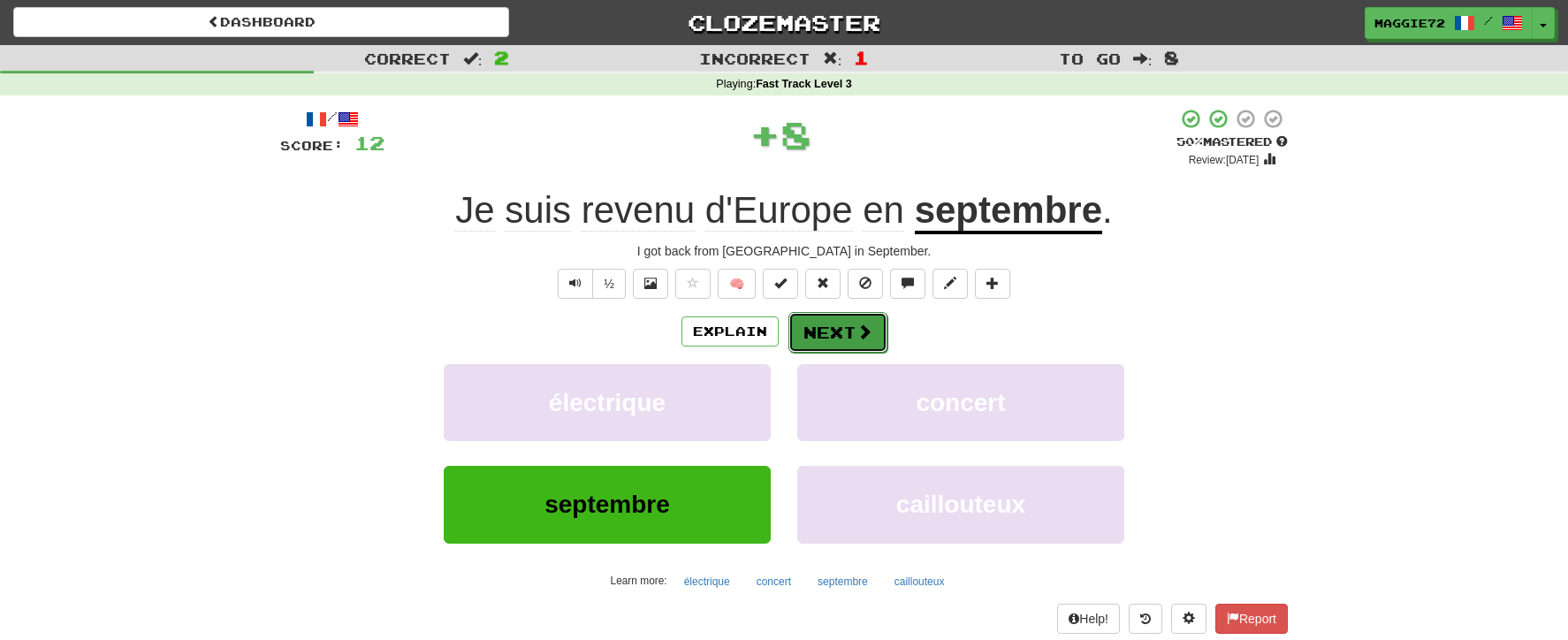
click at [859, 327] on span at bounding box center [864, 331] width 16 height 16
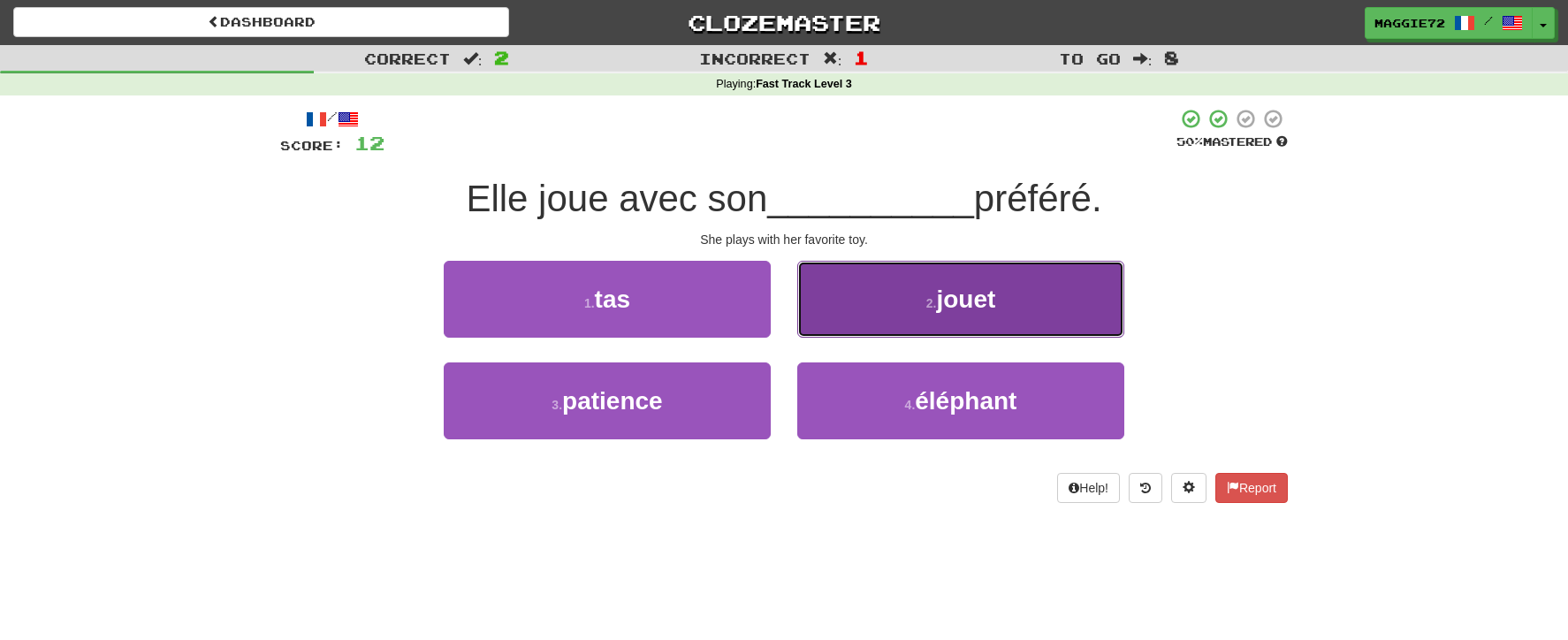
click at [895, 323] on button "2 . jouet" at bounding box center [960, 299] width 327 height 77
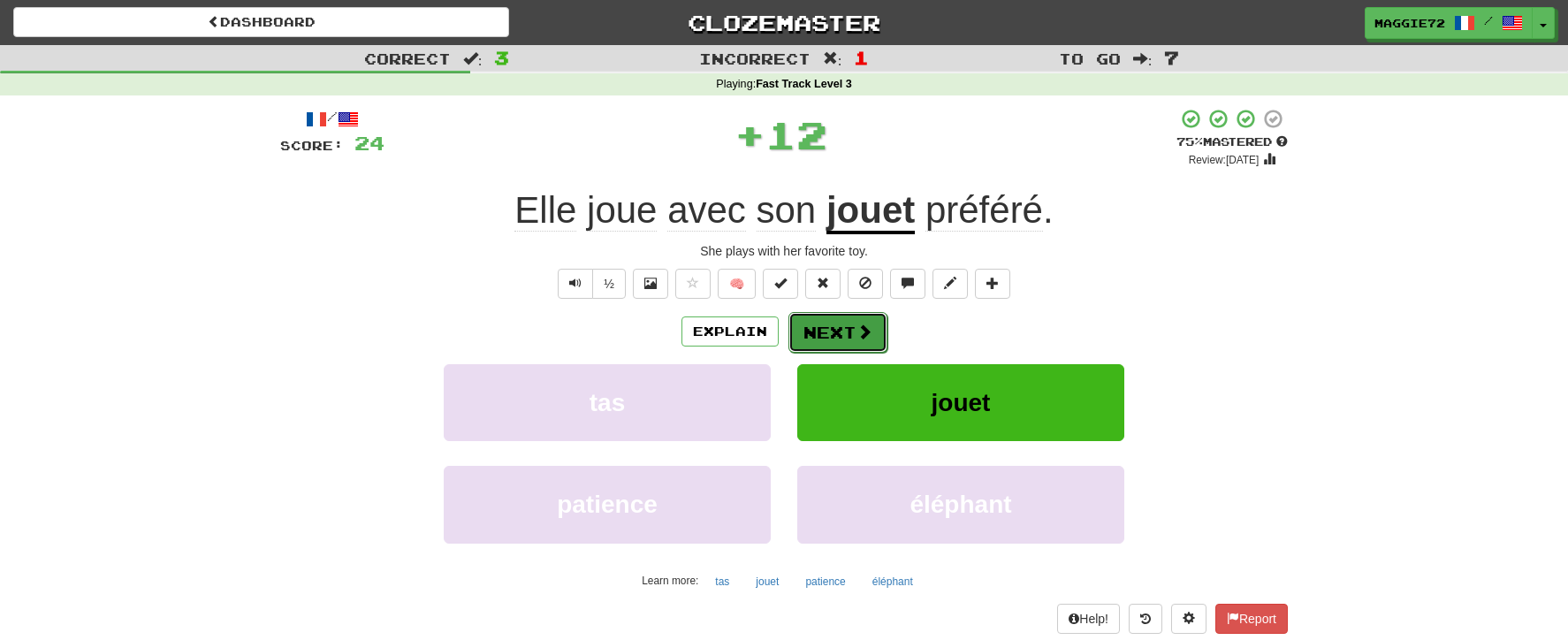
click at [815, 335] on button "Next" at bounding box center [839, 332] width 99 height 41
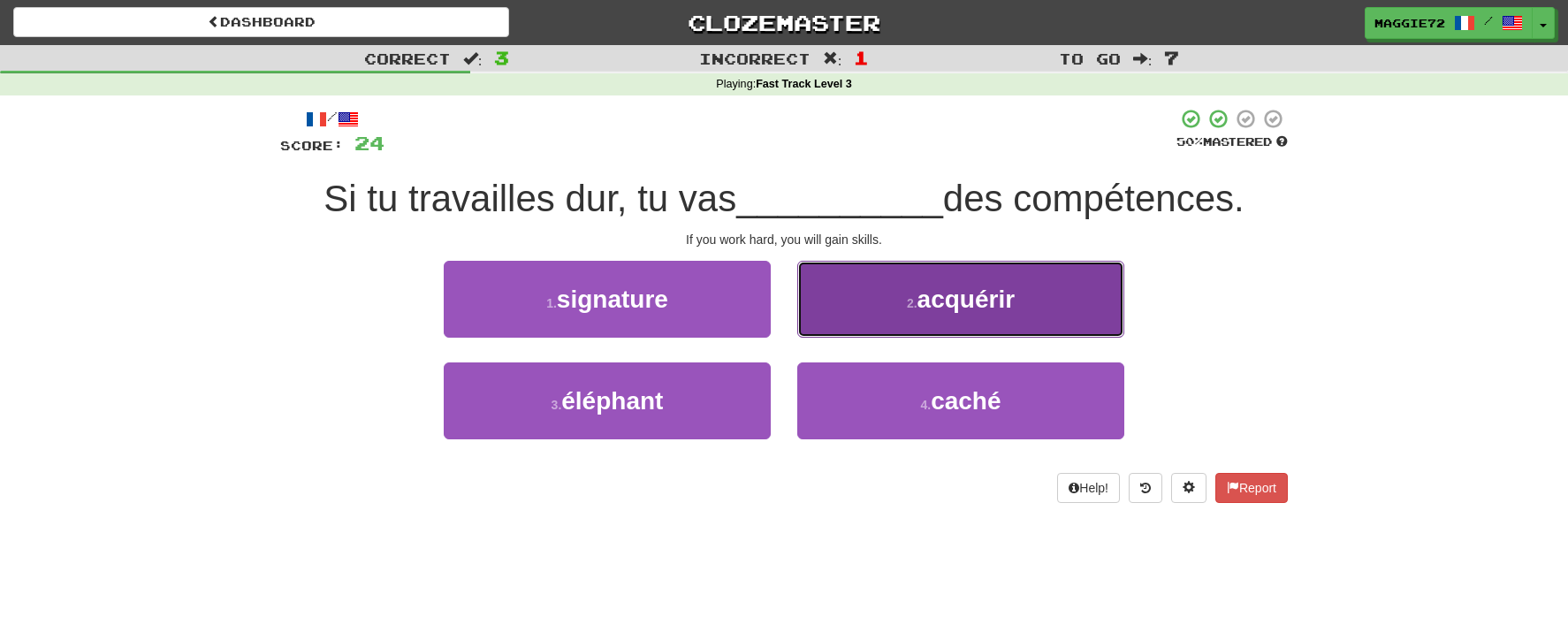
click at [938, 316] on button "2 . acquérir" at bounding box center [960, 299] width 327 height 77
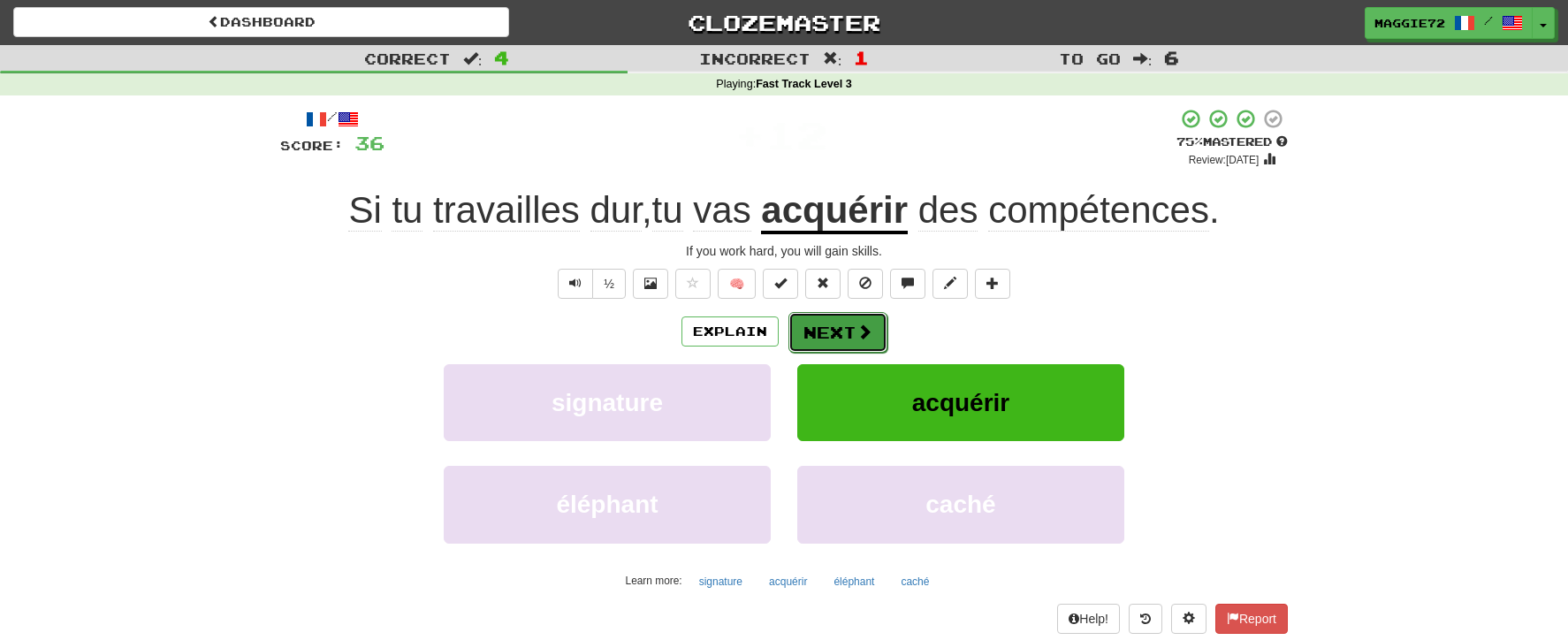
click at [822, 331] on button "Next" at bounding box center [839, 332] width 99 height 41
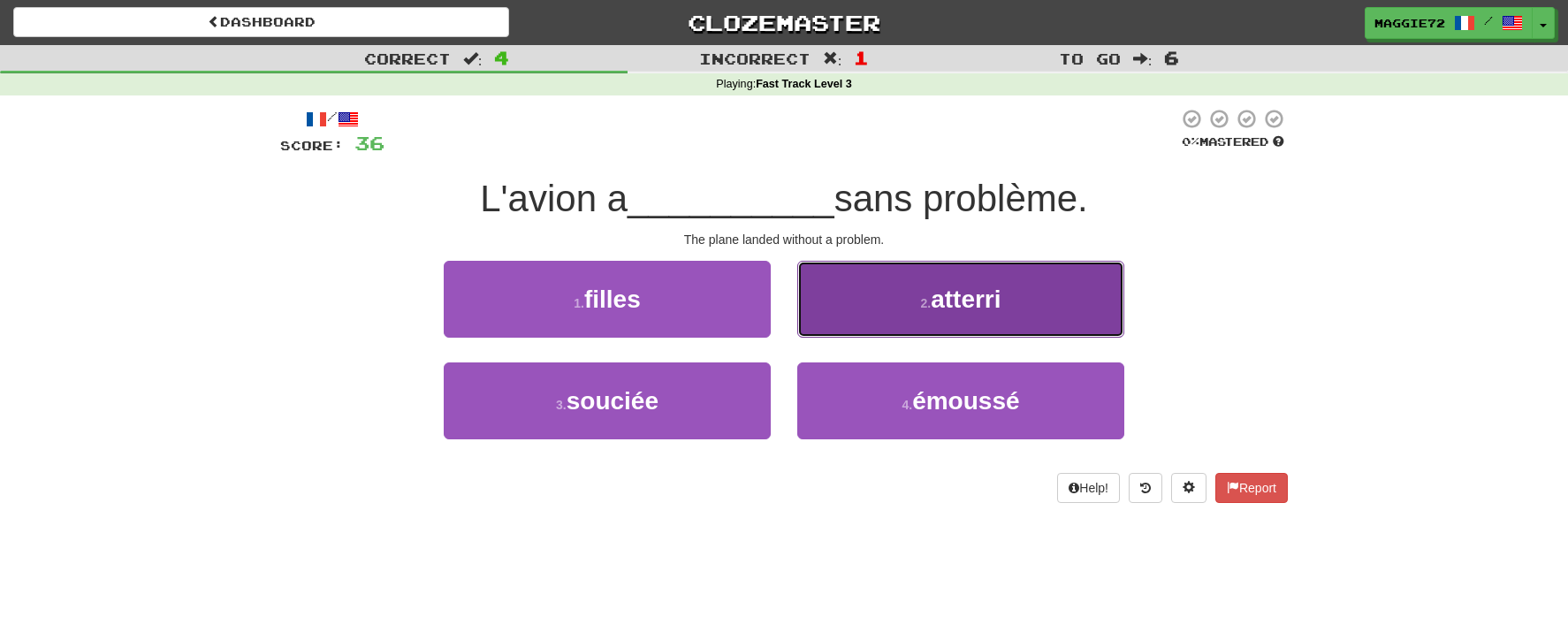
click at [943, 304] on span "atterri" at bounding box center [965, 299] width 69 height 28
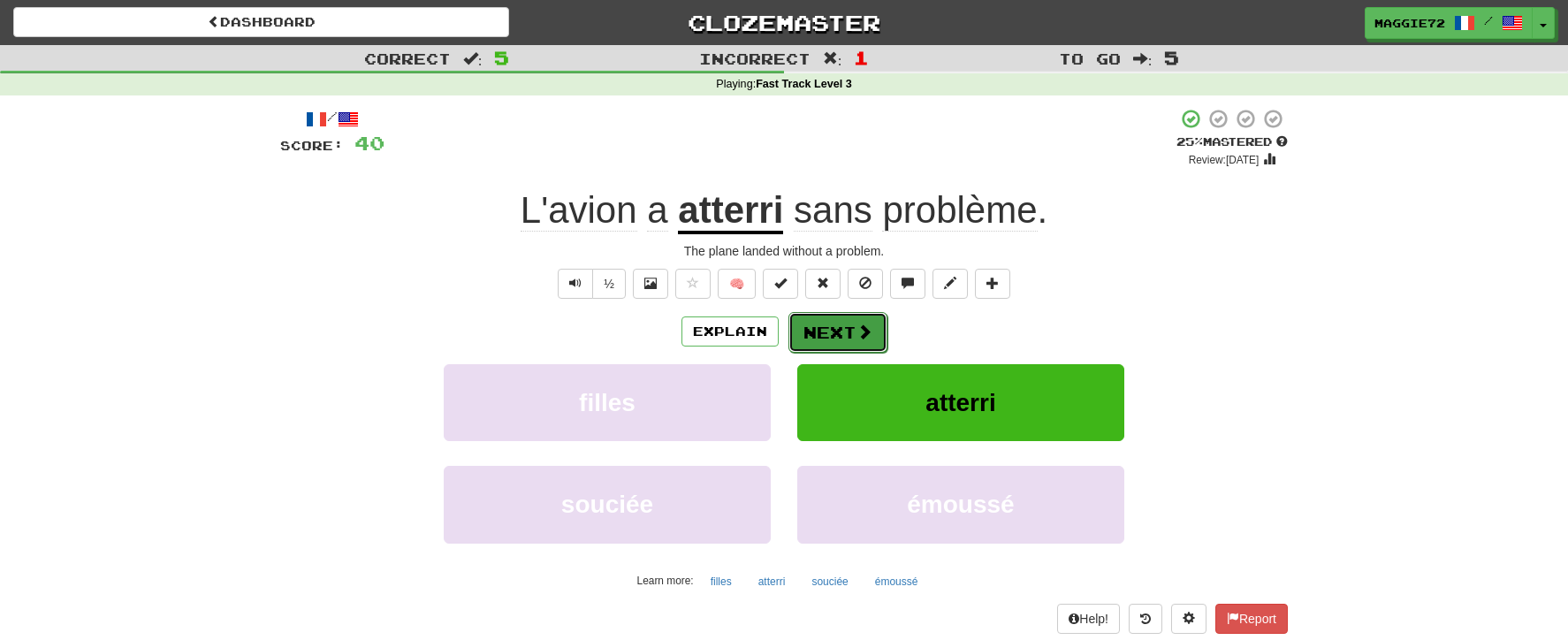
click at [862, 323] on span at bounding box center [864, 331] width 16 height 16
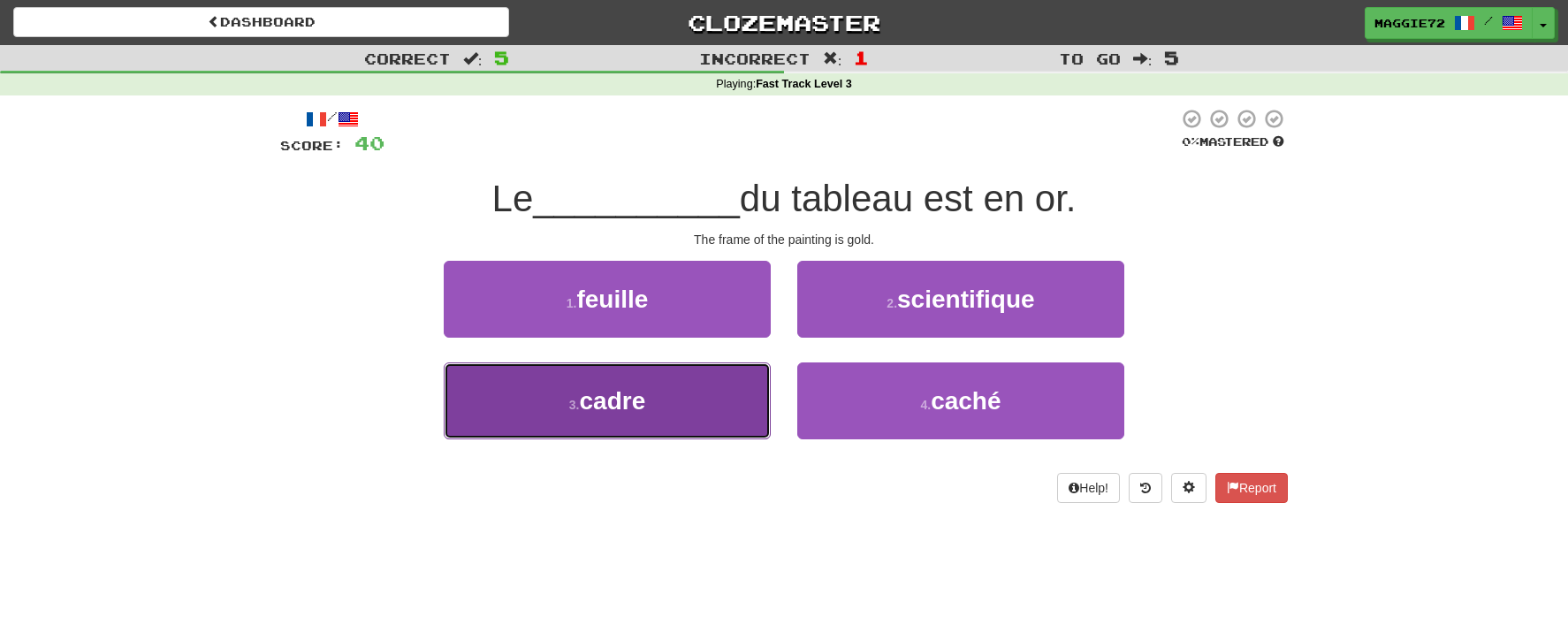
click at [670, 394] on button "3 . cadre" at bounding box center [608, 401] width 327 height 77
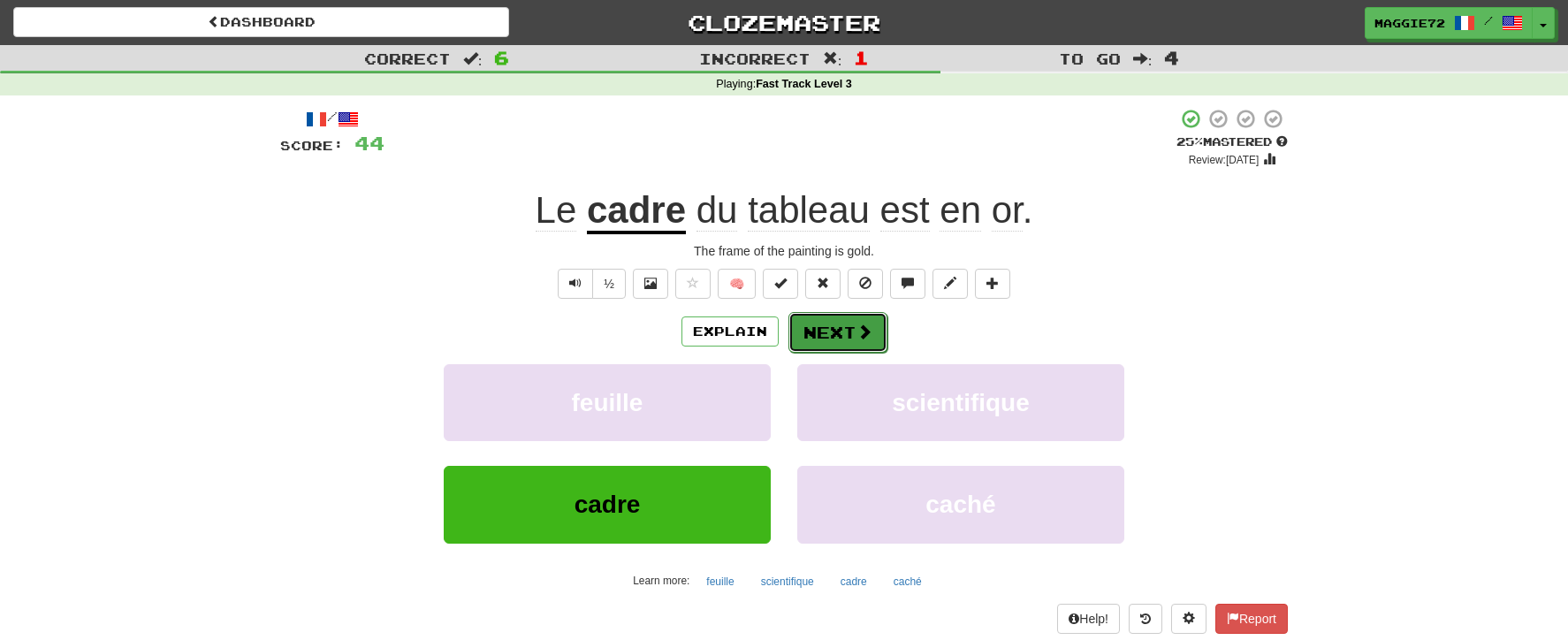
click at [839, 335] on button "Next" at bounding box center [839, 332] width 99 height 41
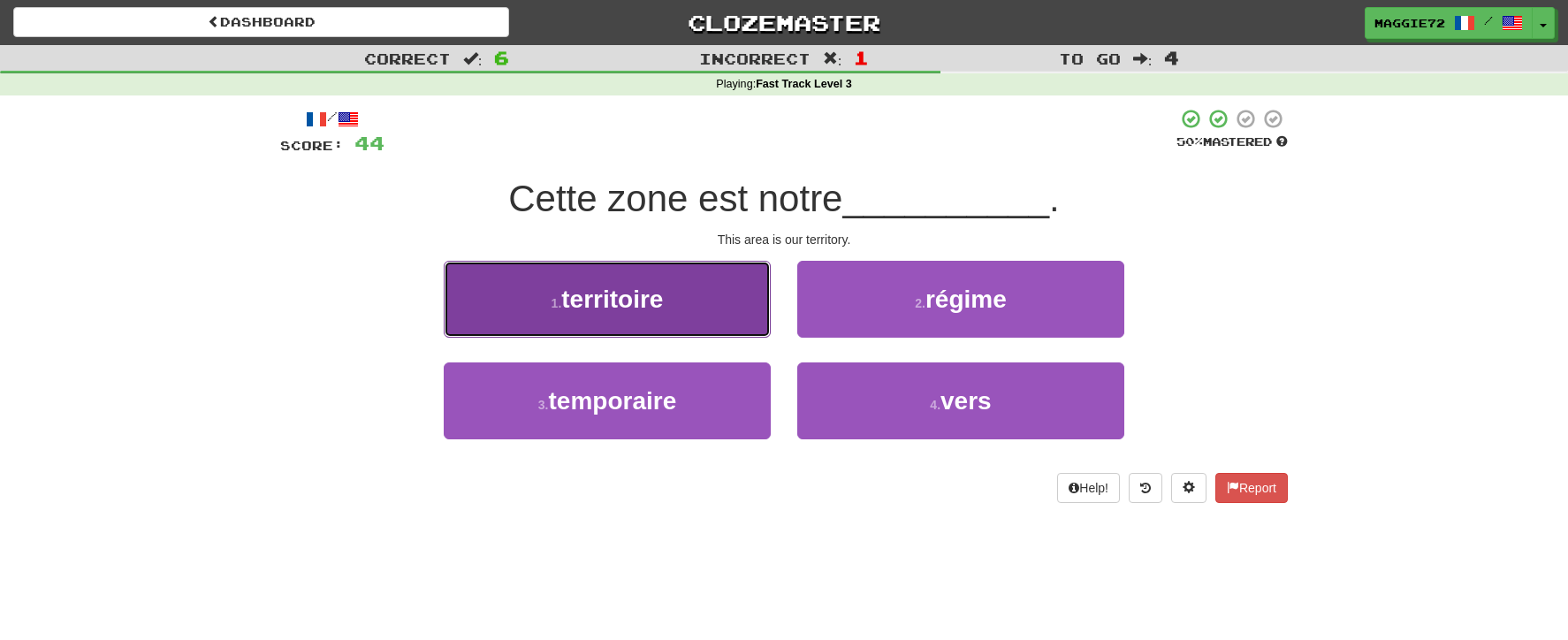
click at [663, 290] on span "territoire" at bounding box center [612, 299] width 102 height 28
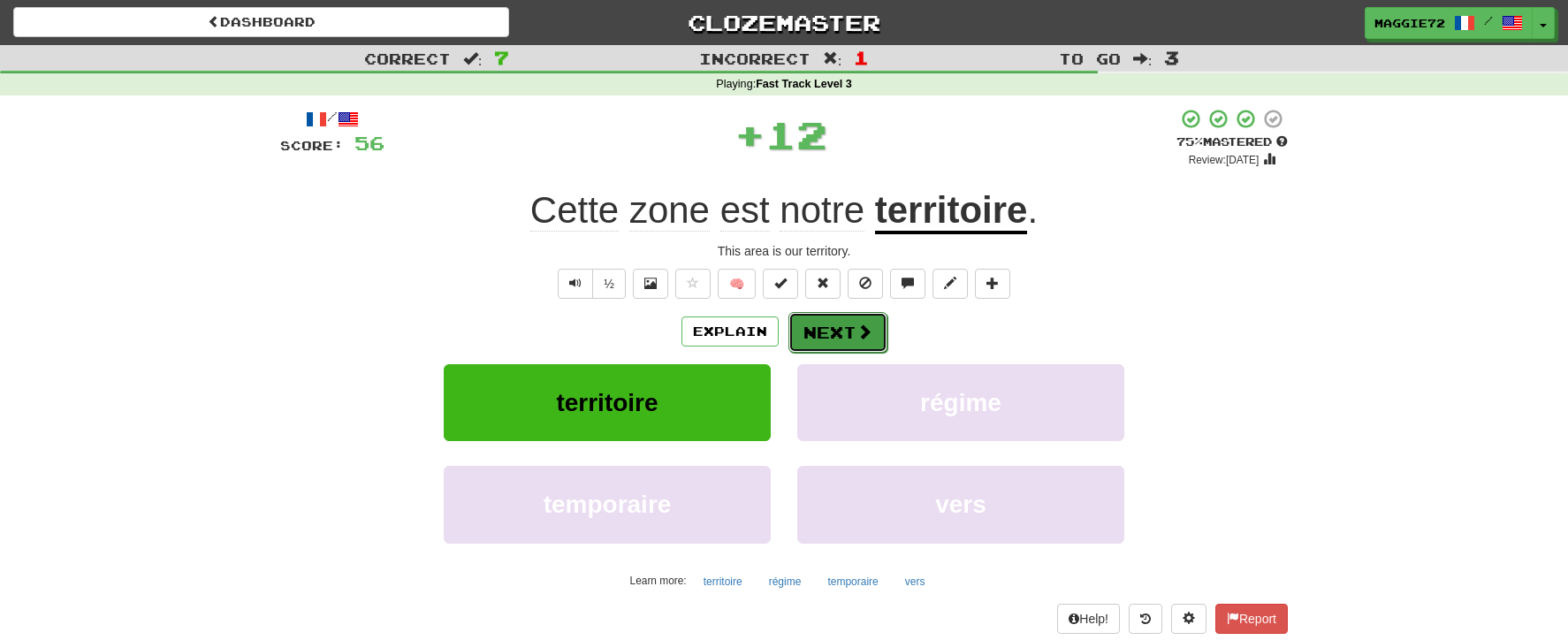
click at [843, 331] on button "Next" at bounding box center [839, 332] width 99 height 41
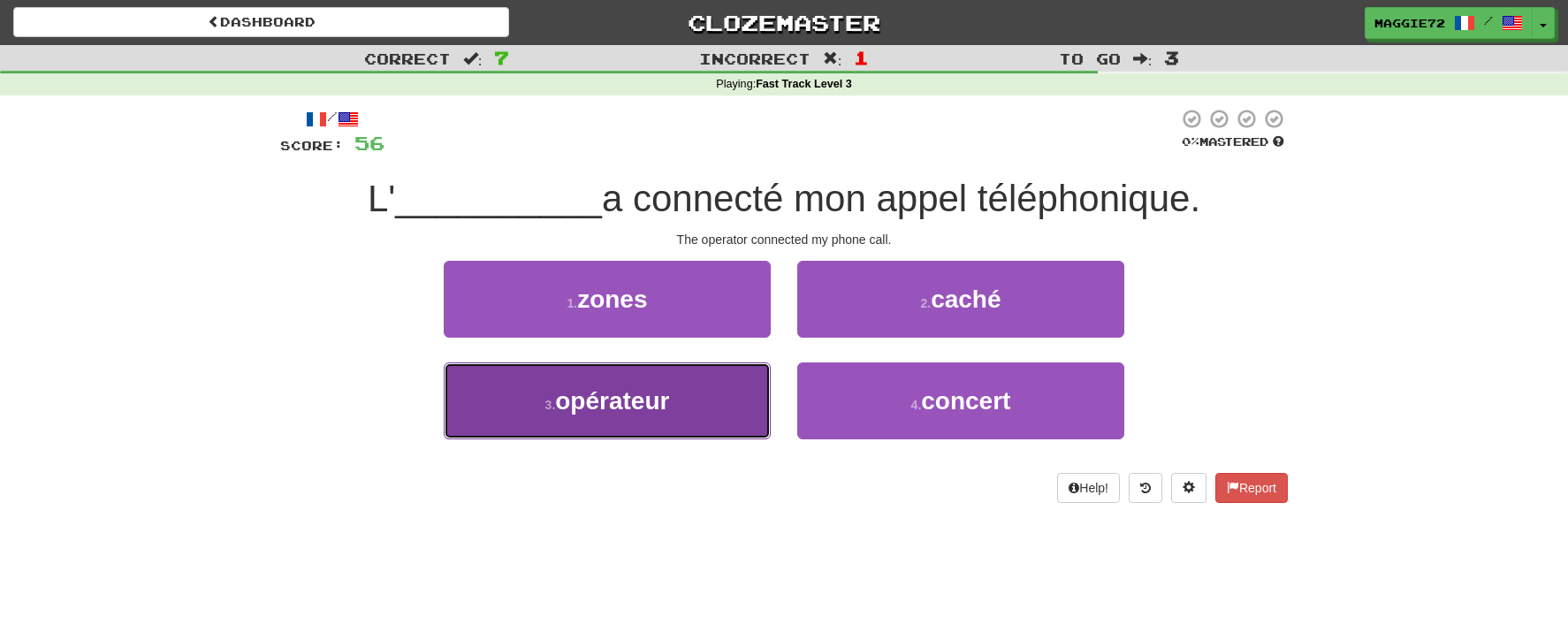
click at [646, 390] on span "opérateur" at bounding box center [612, 401] width 114 height 28
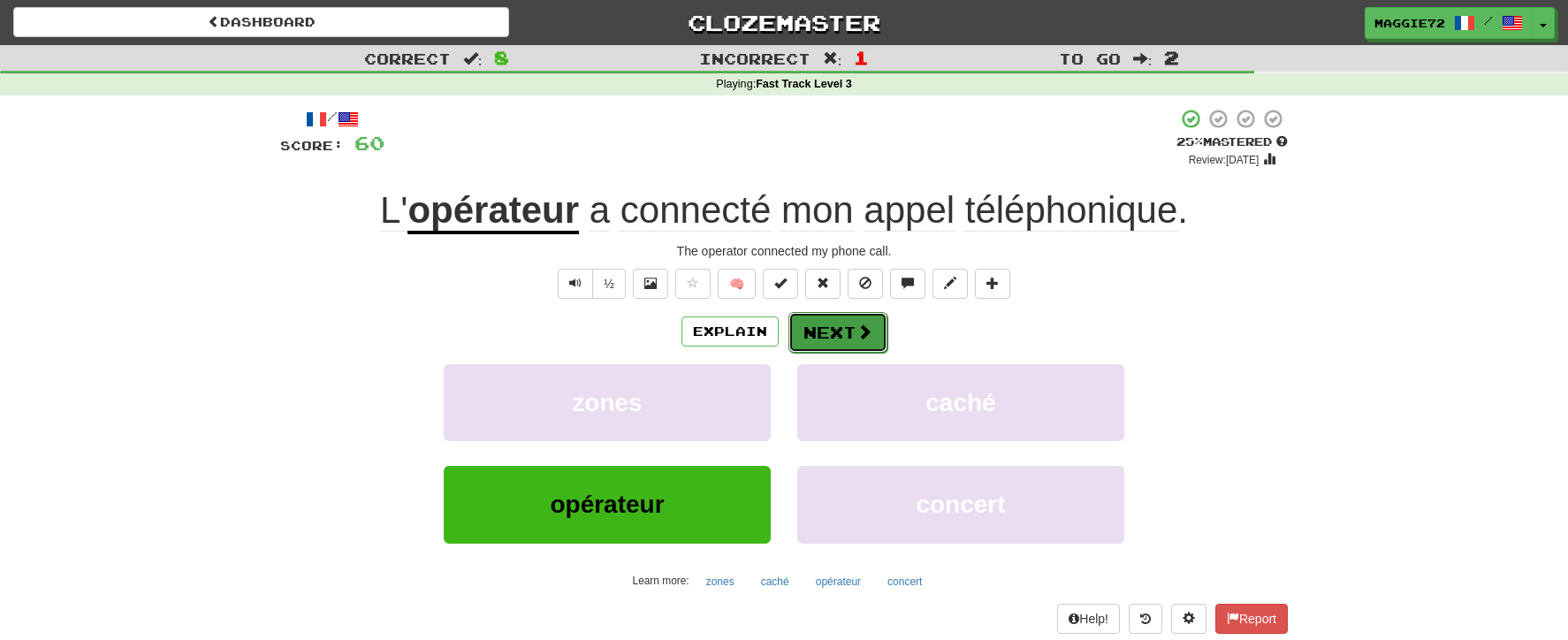
click at [841, 332] on button "Next" at bounding box center [839, 332] width 99 height 41
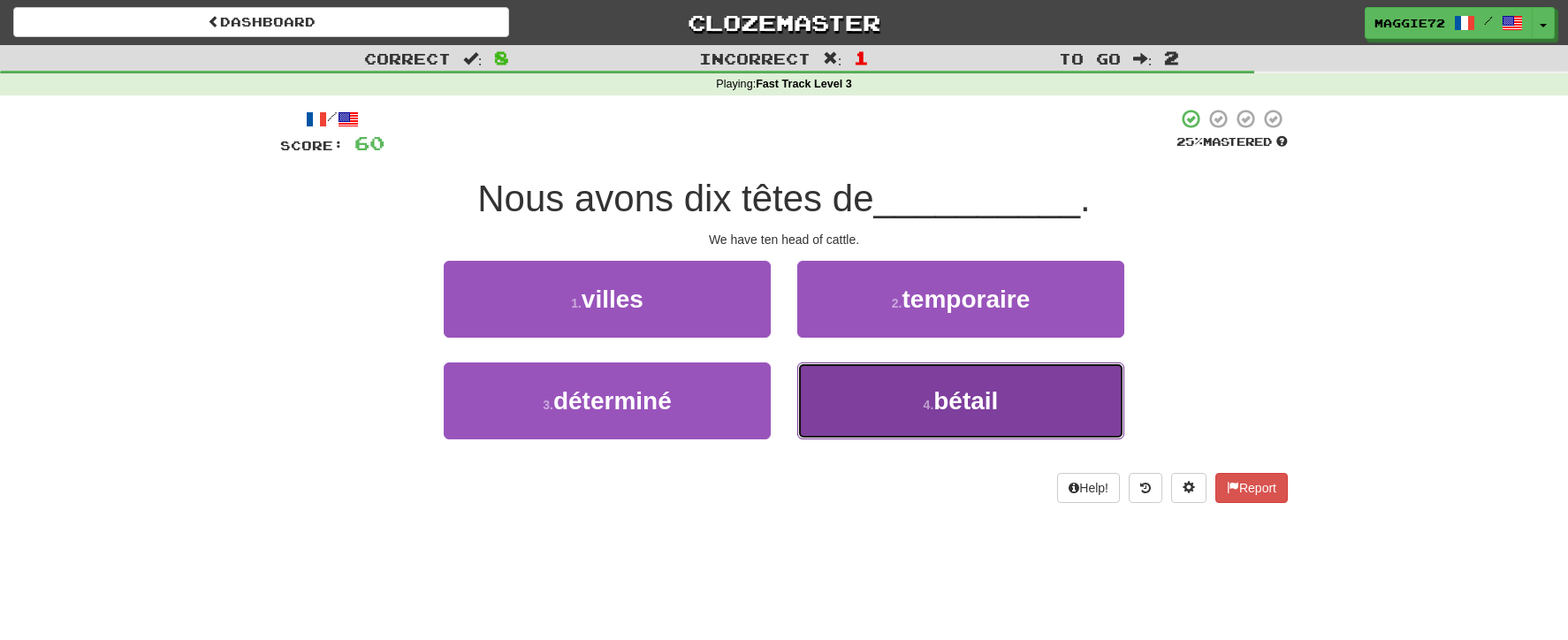
click at [916, 387] on button "4 . bétail" at bounding box center [960, 401] width 327 height 77
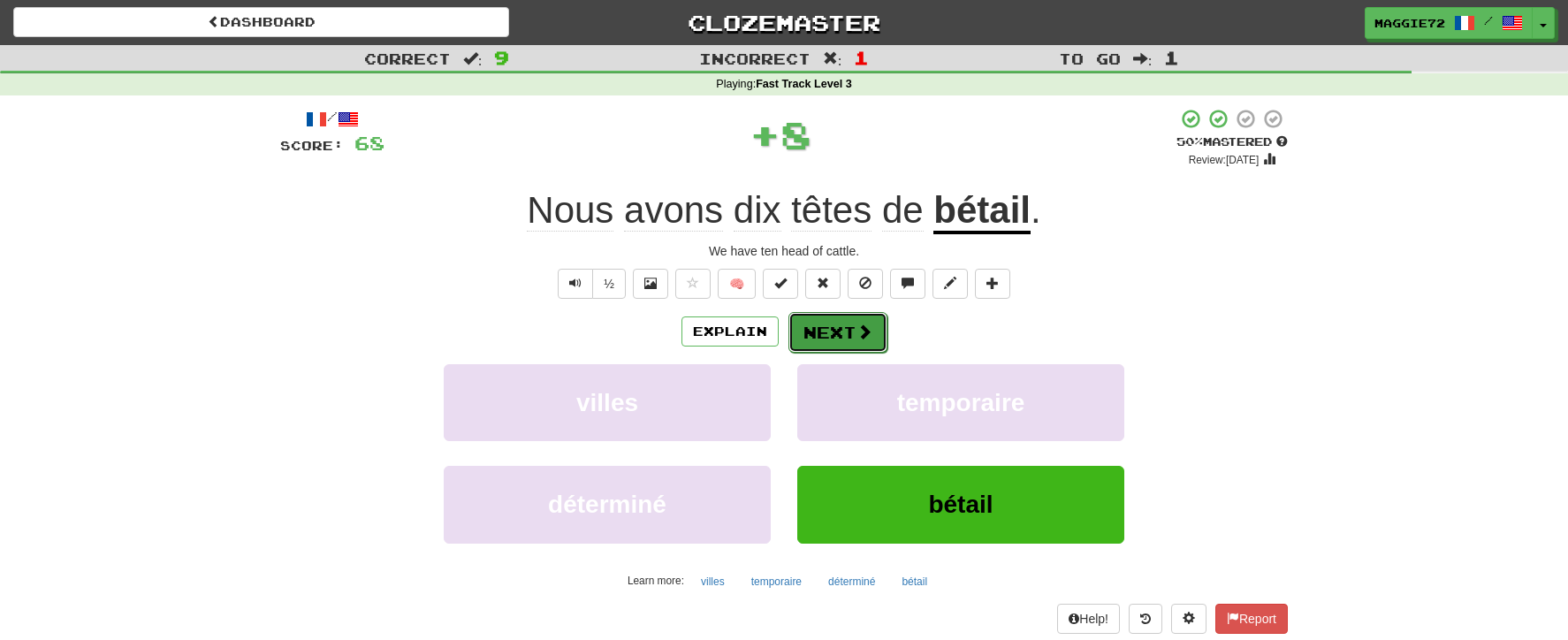
click at [847, 324] on button "Next" at bounding box center [839, 332] width 99 height 41
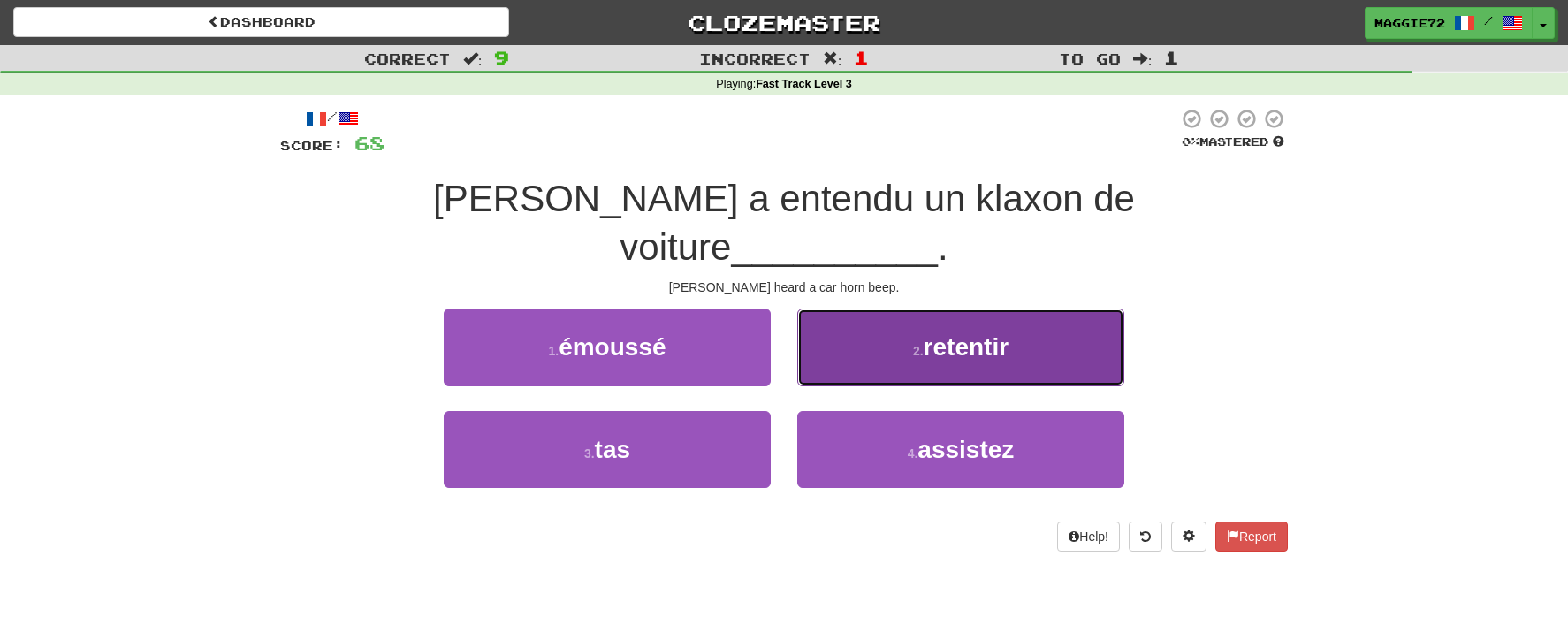
click at [910, 308] on button "2 . retentir" at bounding box center [960, 347] width 327 height 77
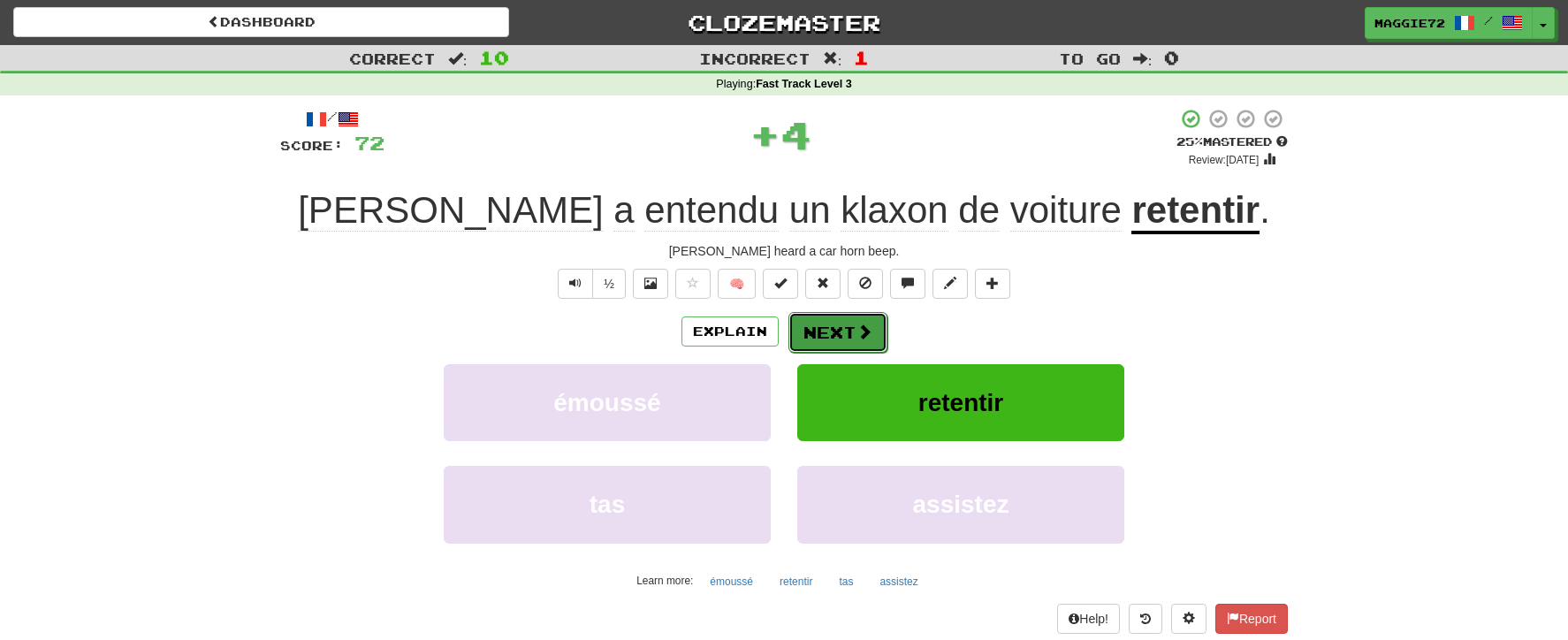
click at [826, 326] on button "Next" at bounding box center [839, 332] width 99 height 41
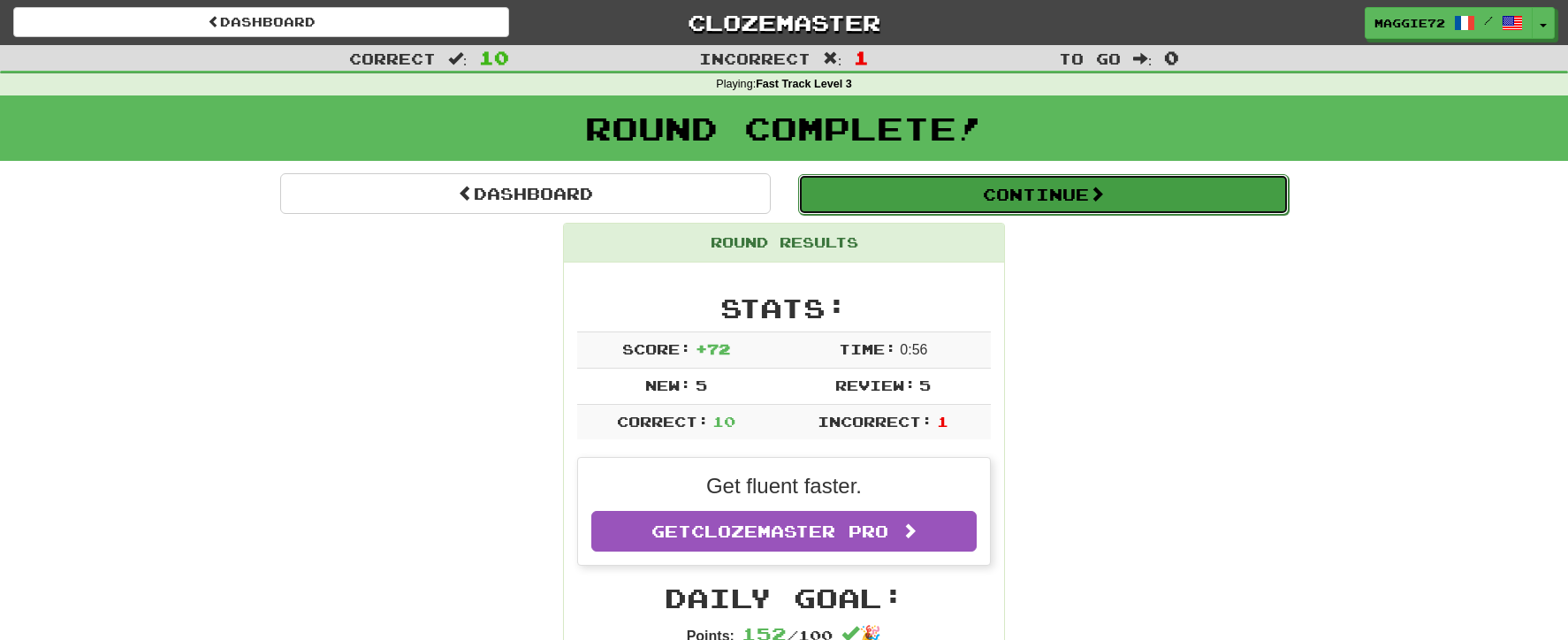
click at [991, 199] on button "Continue" at bounding box center [1043, 194] width 491 height 41
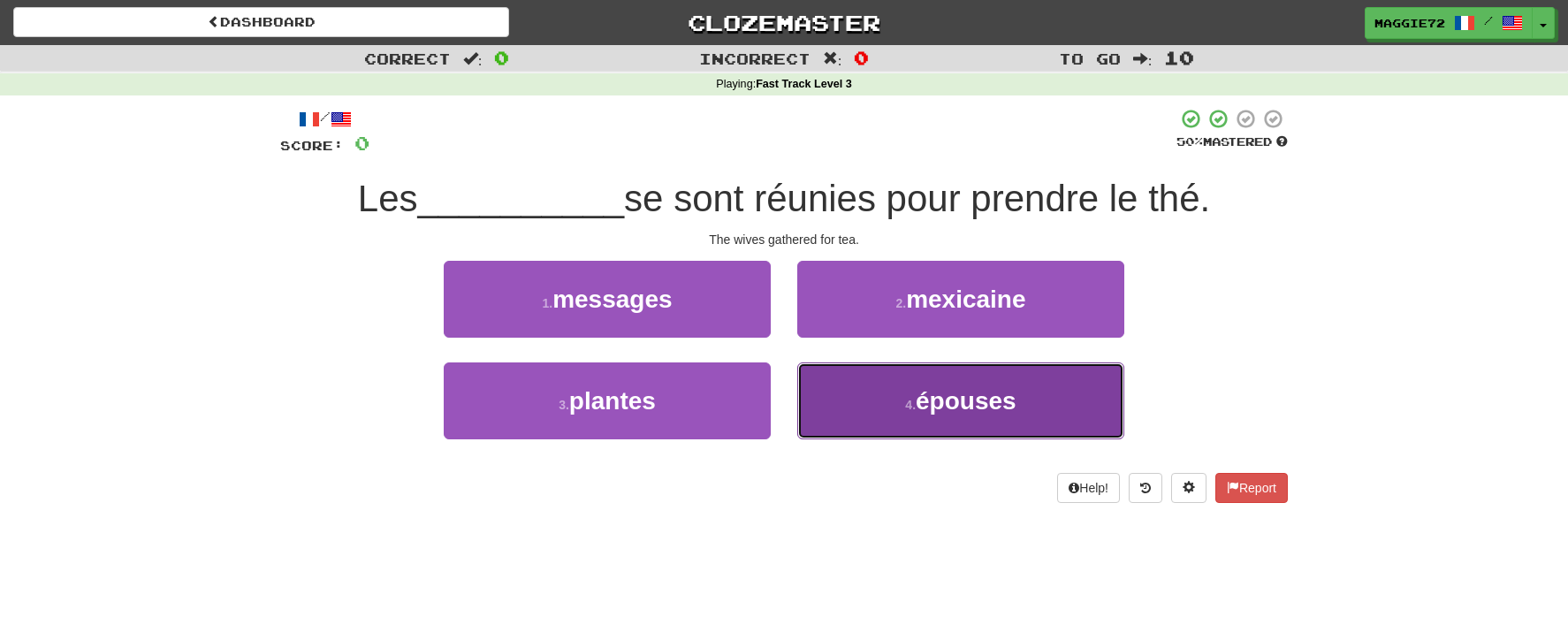
click at [950, 405] on span "épouses" at bounding box center [966, 401] width 101 height 28
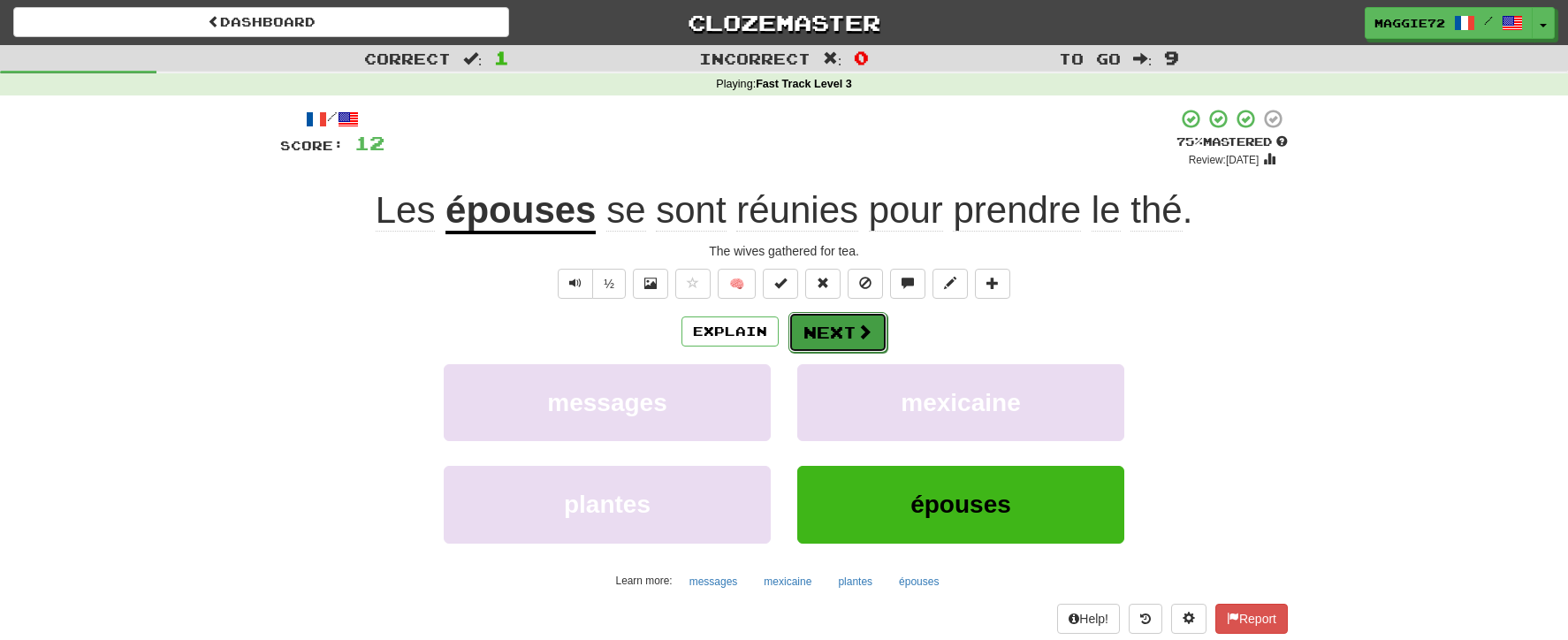
click at [848, 331] on button "Next" at bounding box center [839, 332] width 99 height 41
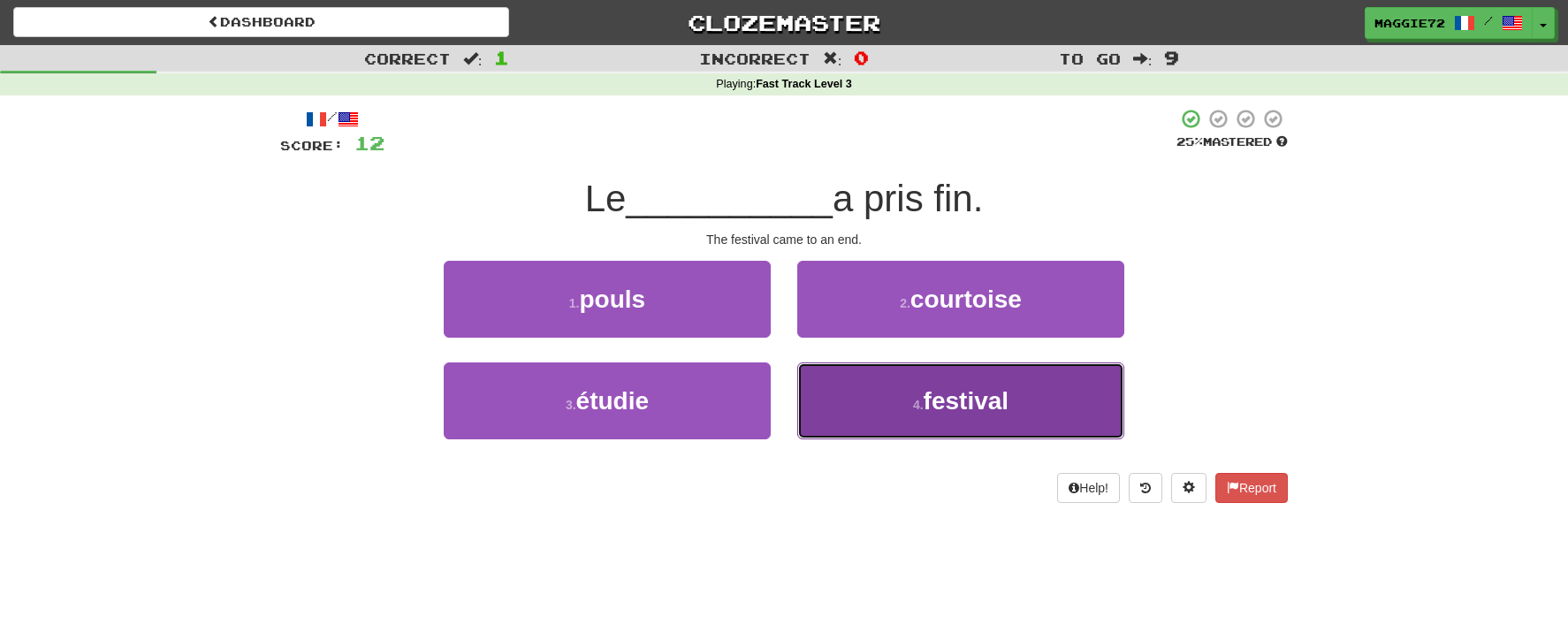
click at [934, 395] on span "festival" at bounding box center [966, 401] width 86 height 28
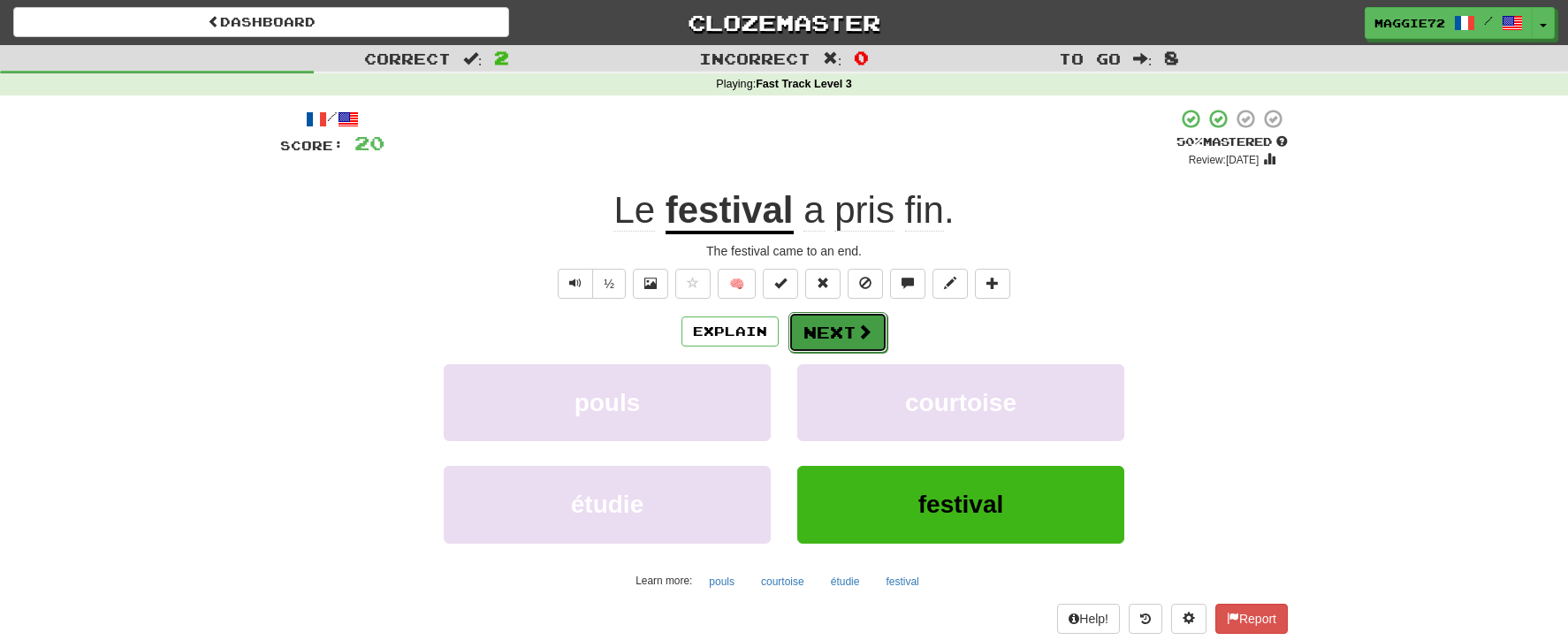
click at [863, 330] on span at bounding box center [864, 331] width 16 height 16
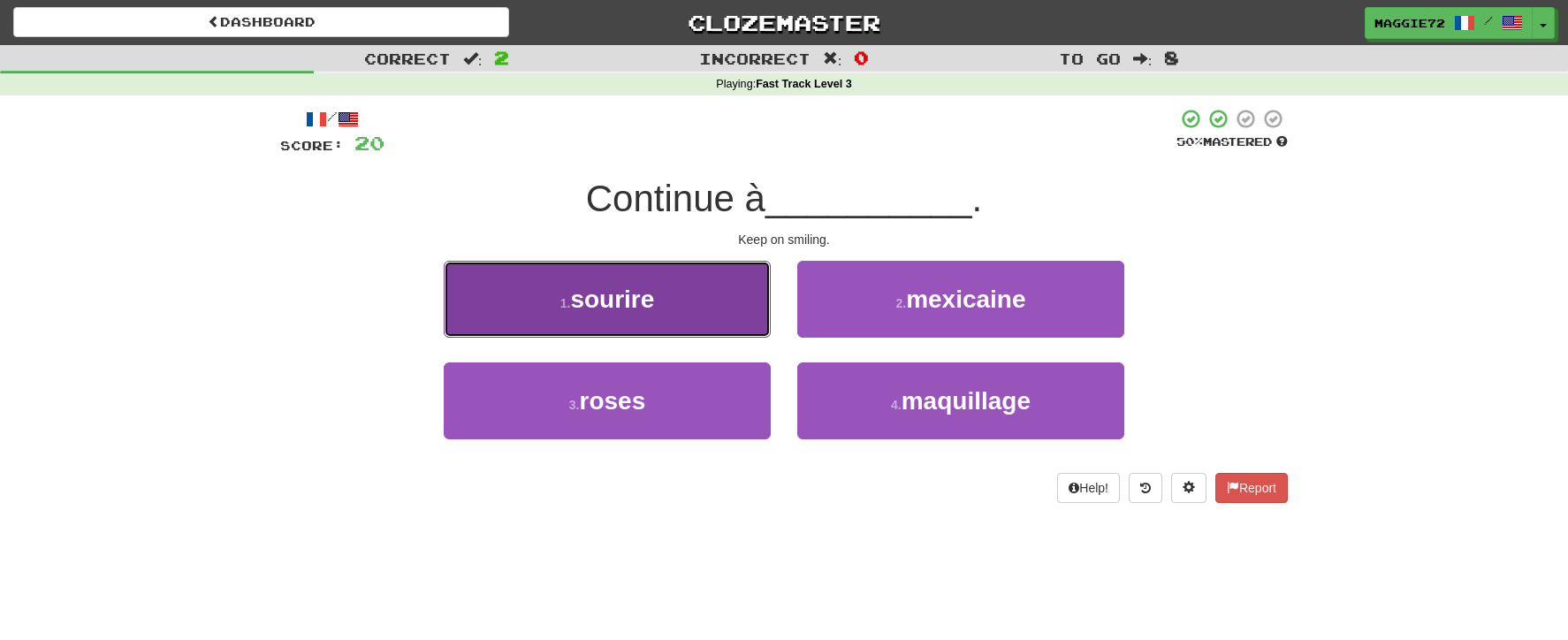
click at [675, 312] on button "1 . sourire" at bounding box center [608, 299] width 327 height 77
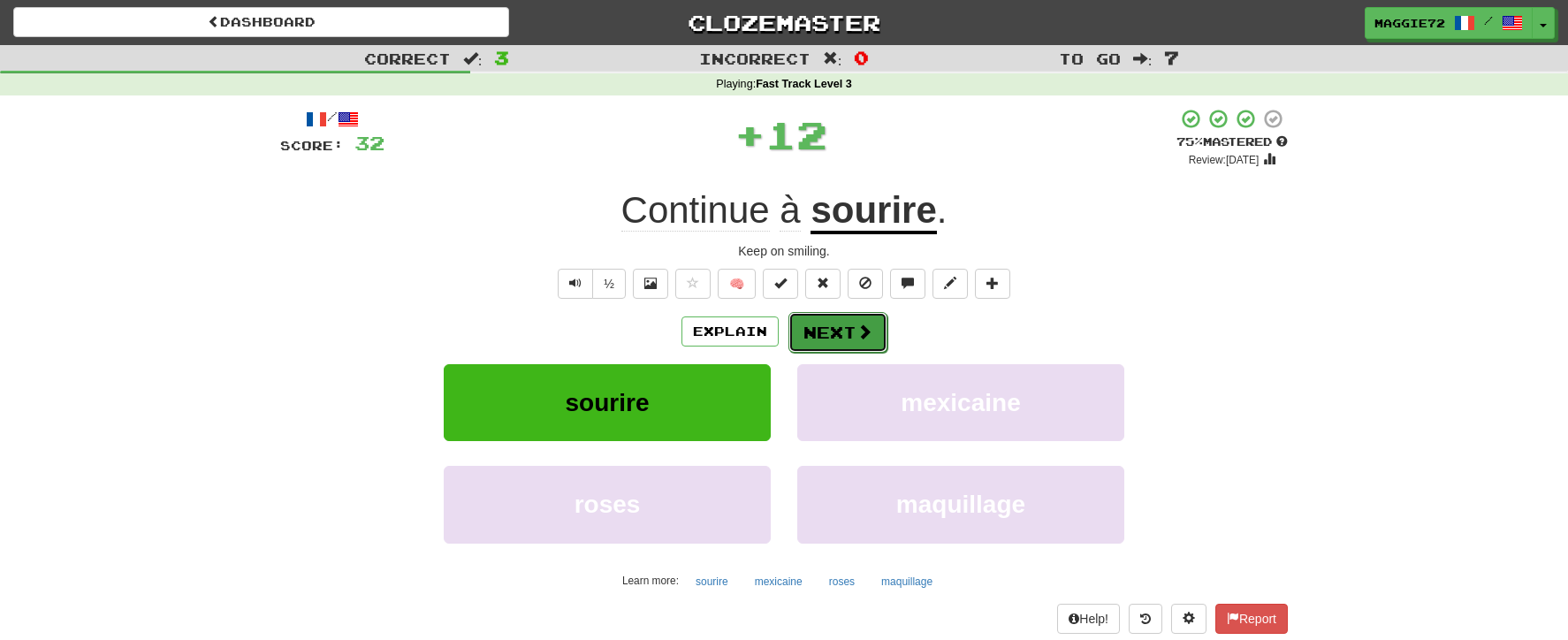
click at [830, 328] on button "Next" at bounding box center [839, 332] width 99 height 41
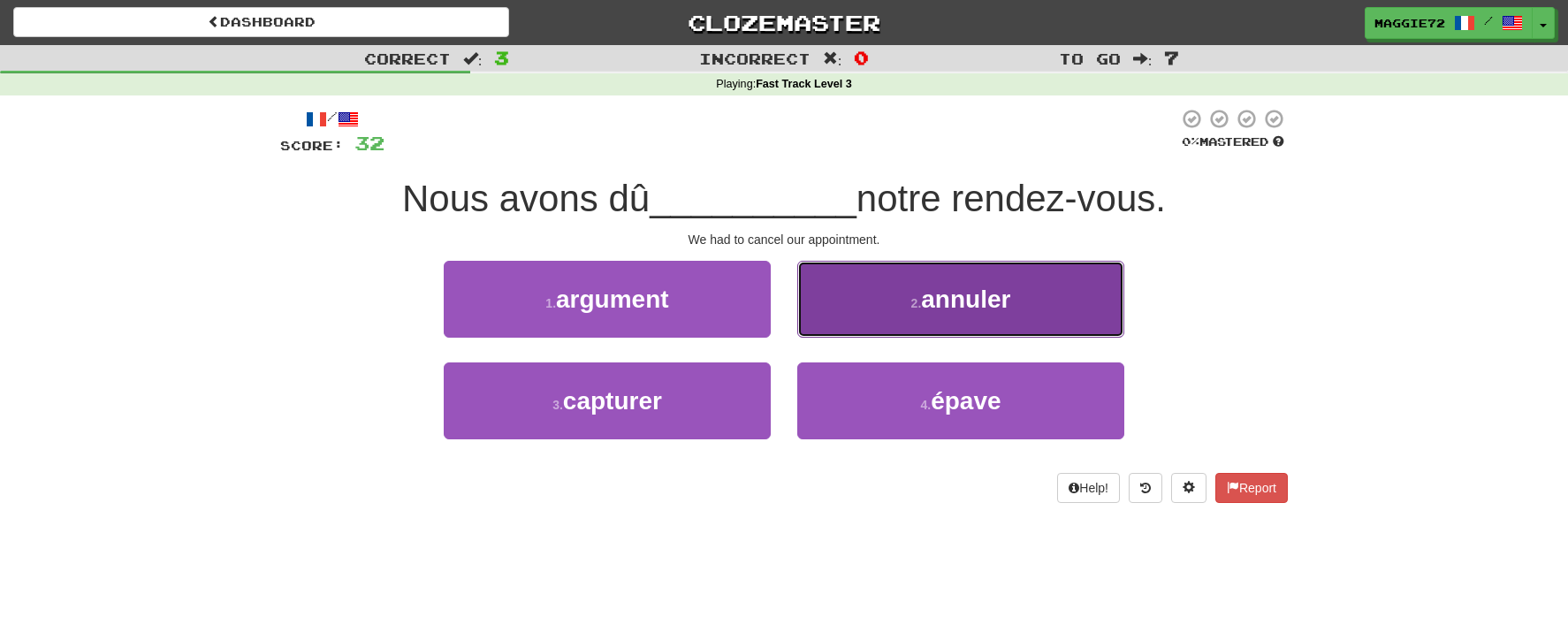
click at [887, 305] on button "2 . annuler" at bounding box center [960, 299] width 327 height 77
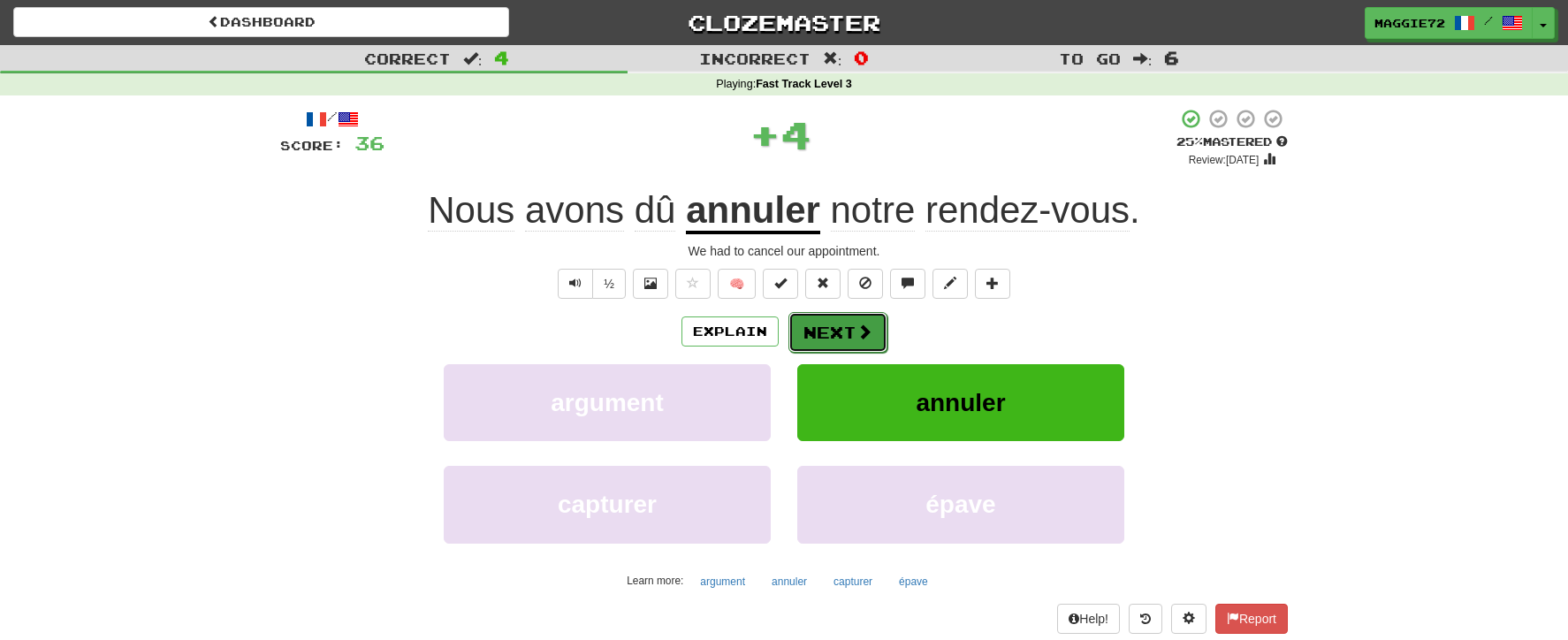
click at [830, 331] on button "Next" at bounding box center [839, 332] width 99 height 41
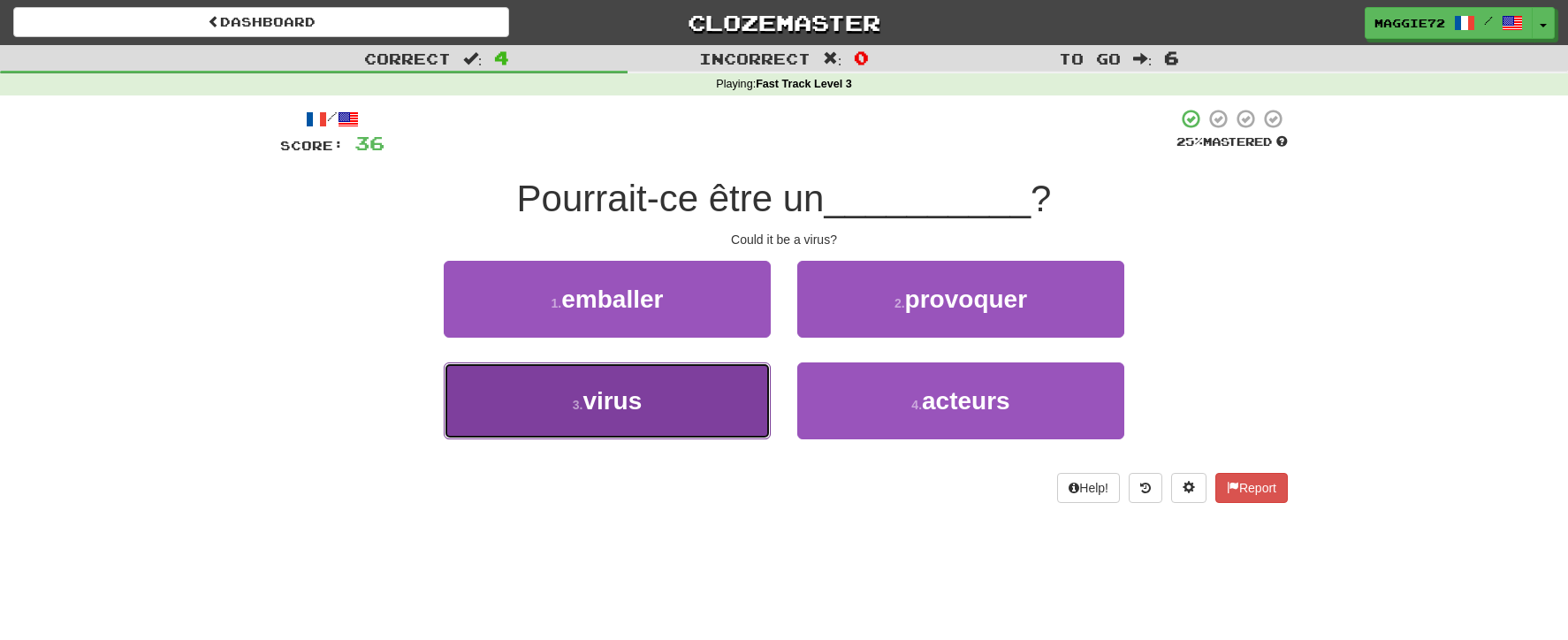
click at [658, 397] on button "3 . virus" at bounding box center [608, 401] width 327 height 77
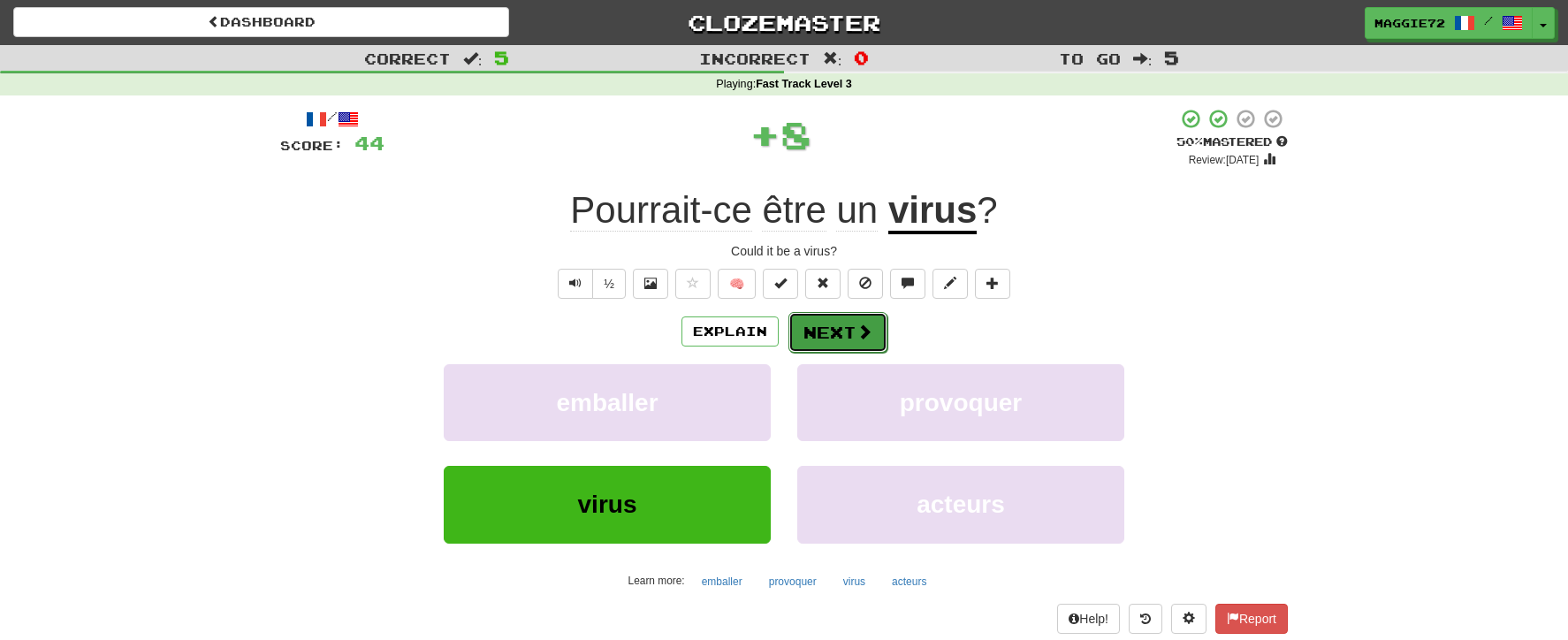
click at [822, 326] on button "Next" at bounding box center [839, 332] width 99 height 41
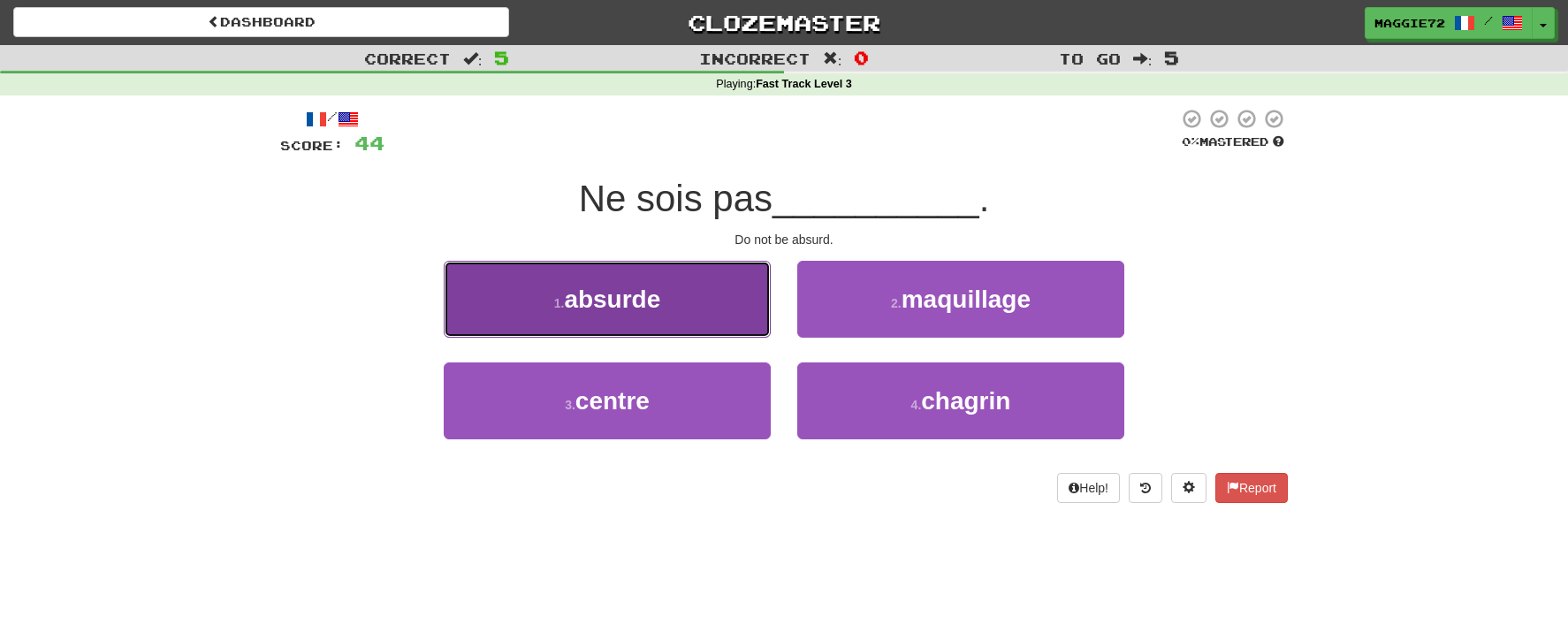
click at [699, 323] on button "1 . absurde" at bounding box center [608, 299] width 327 height 77
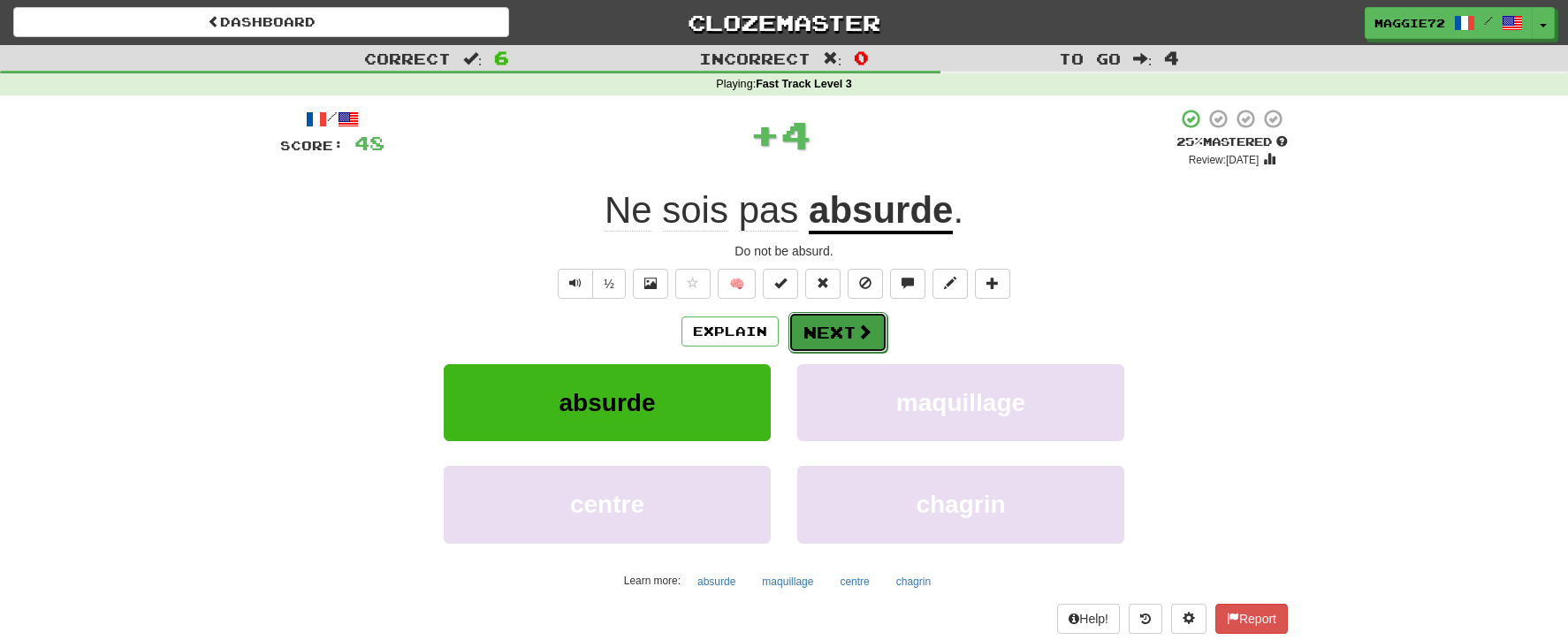
click at [846, 335] on button "Next" at bounding box center [839, 332] width 99 height 41
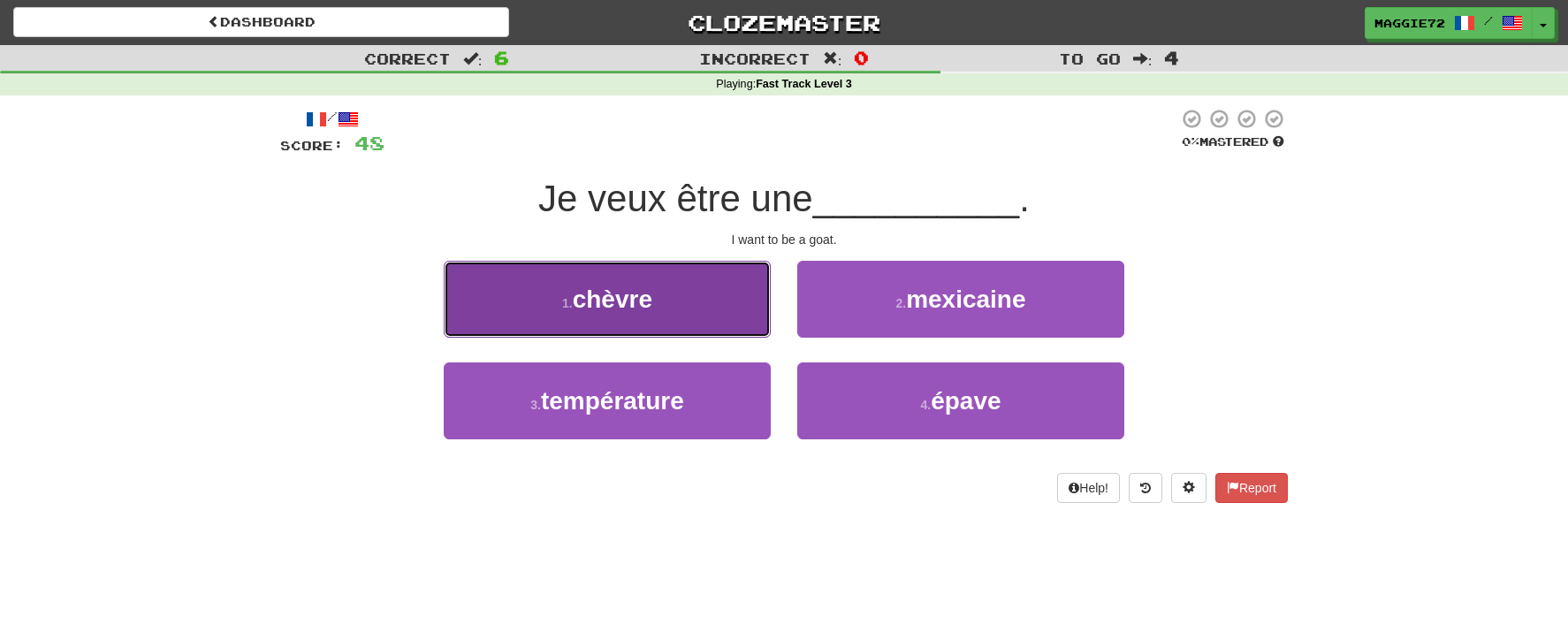
click at [663, 307] on button "1 . chèvre" at bounding box center [608, 299] width 327 height 77
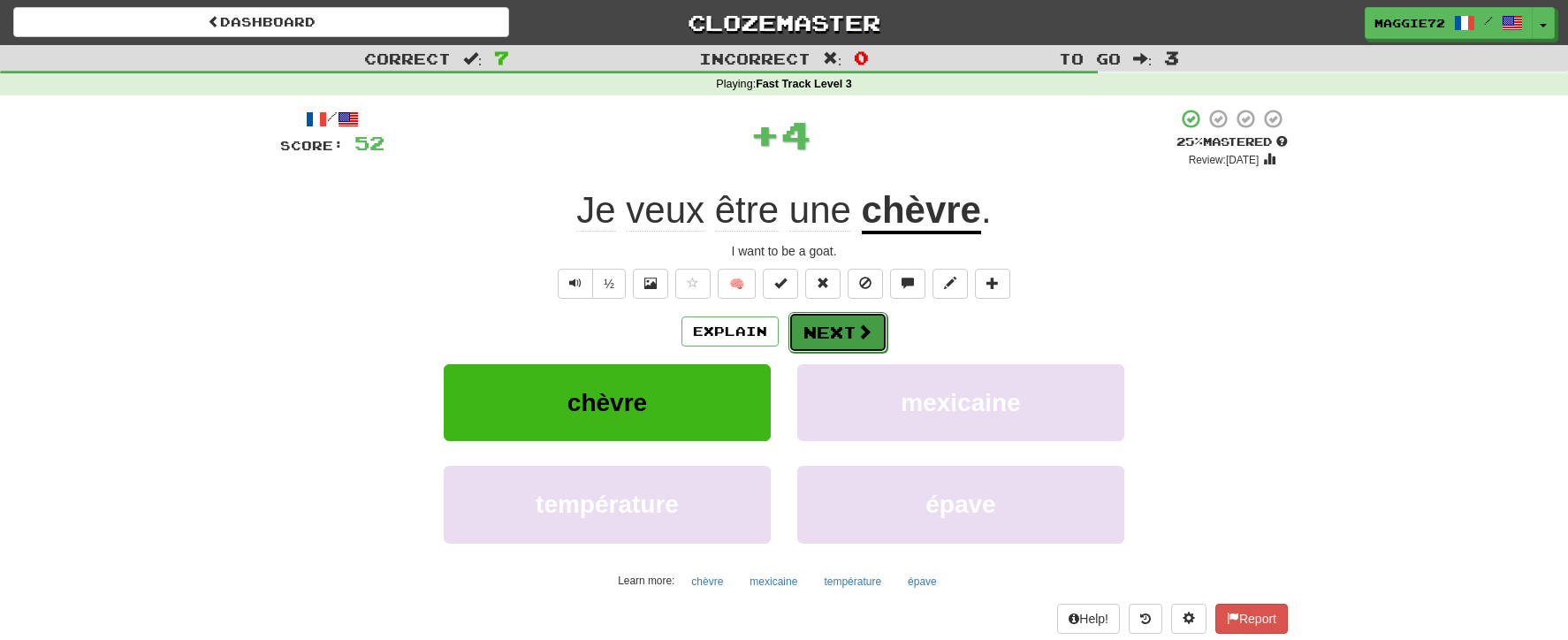
click at [832, 332] on button "Next" at bounding box center [839, 332] width 99 height 41
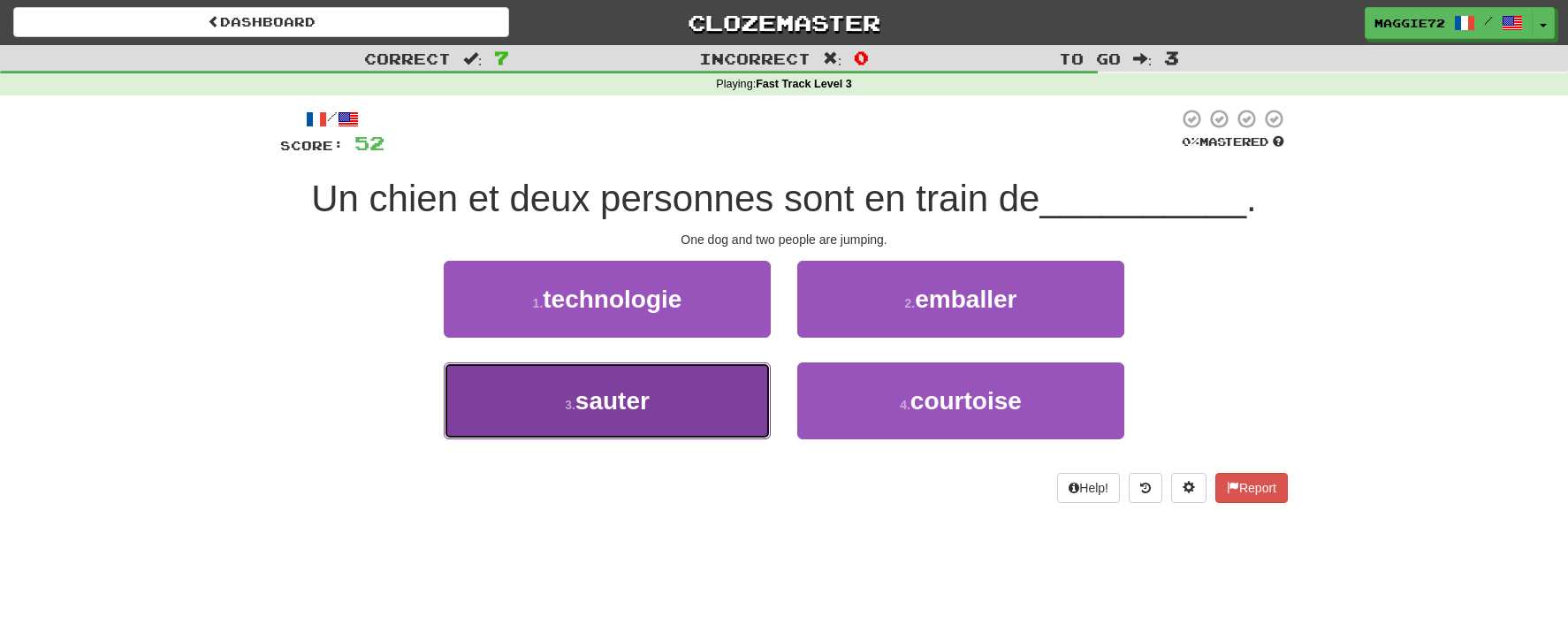
click at [684, 389] on button "3 . sauter" at bounding box center [608, 401] width 327 height 77
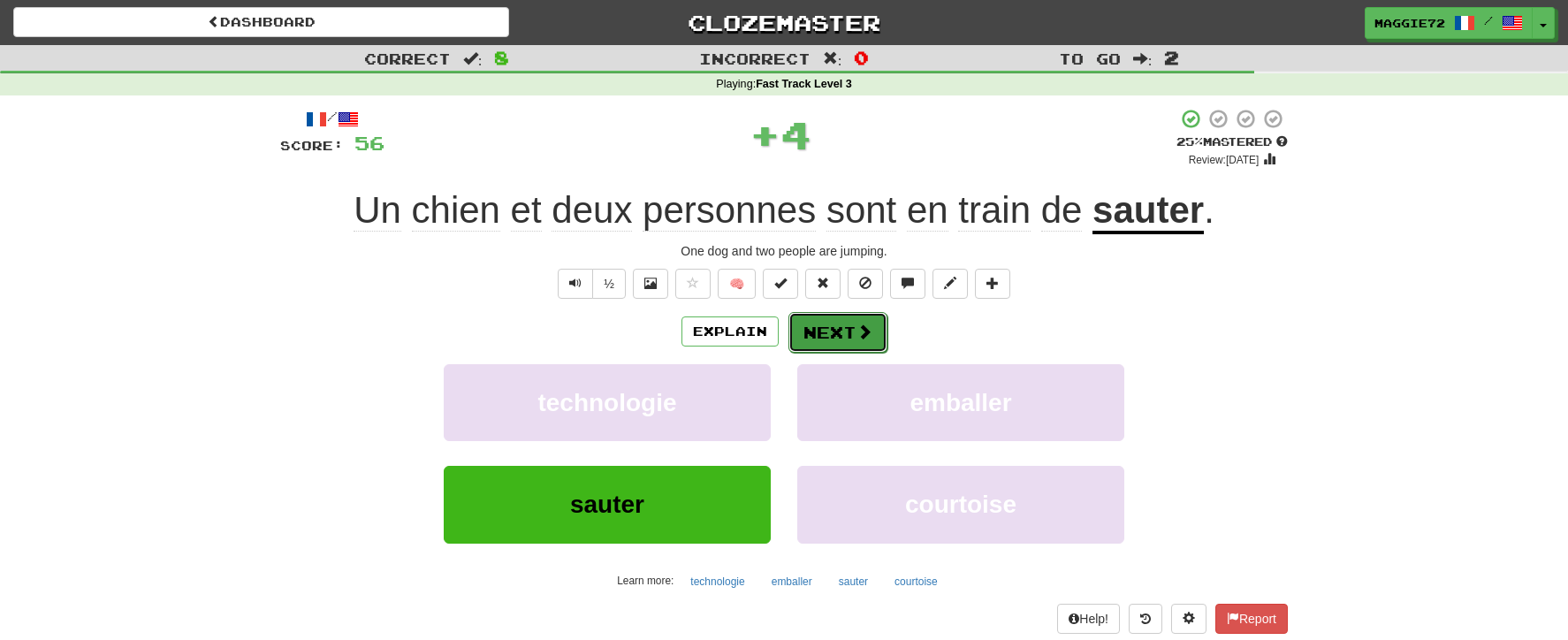
click at [841, 328] on button "Next" at bounding box center [839, 332] width 99 height 41
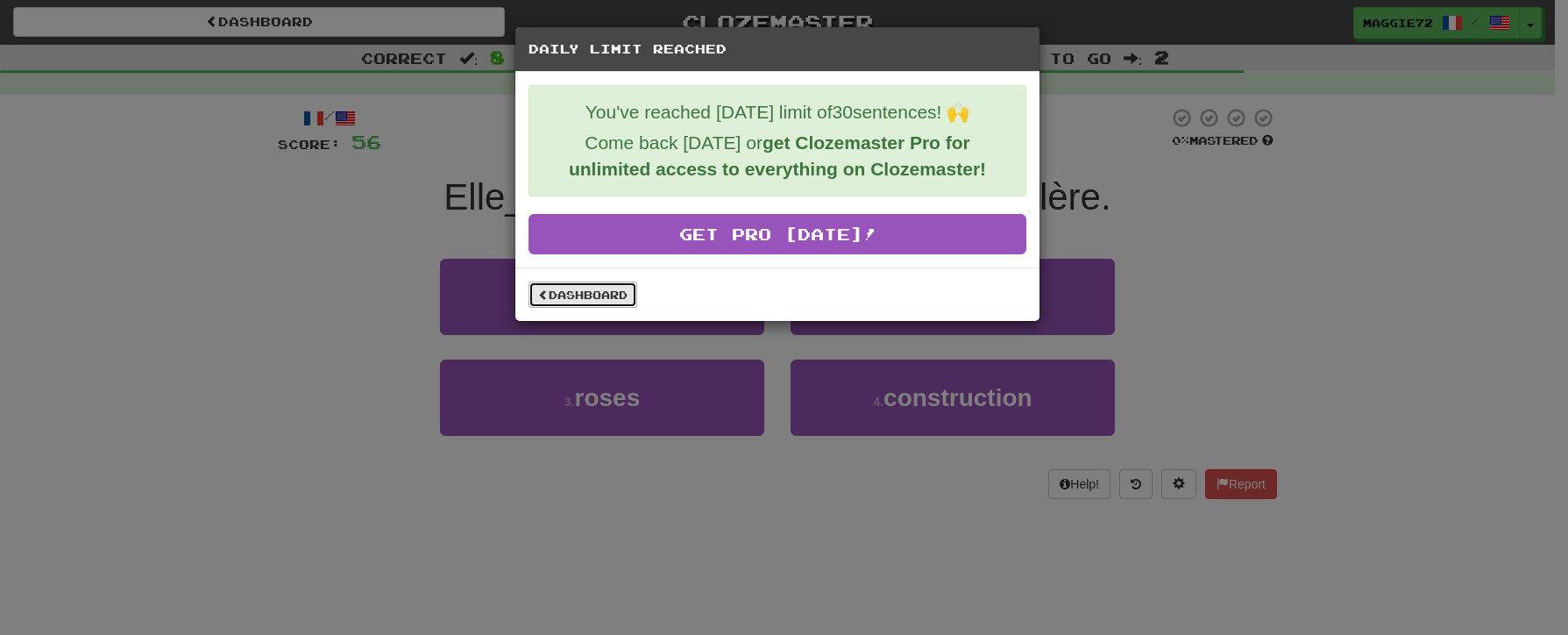
click at [577, 301] on link "Dashboard" at bounding box center [583, 294] width 109 height 27
